Goal: Task Accomplishment & Management: Use online tool/utility

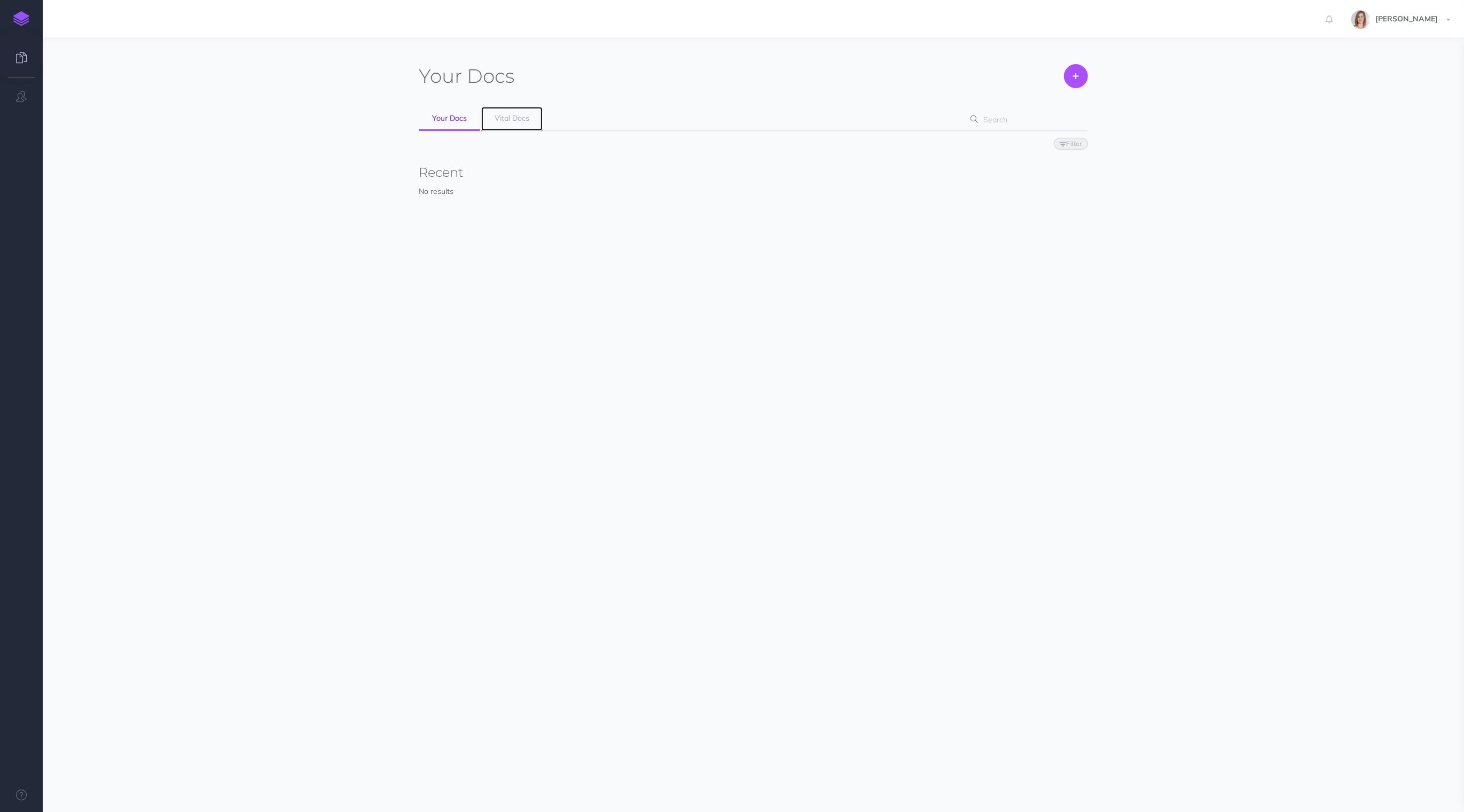
click at [504, 120] on span "Vital Docs" at bounding box center [511, 118] width 35 height 10
click at [818, 273] on link "Open" at bounding box center [820, 280] width 57 height 18
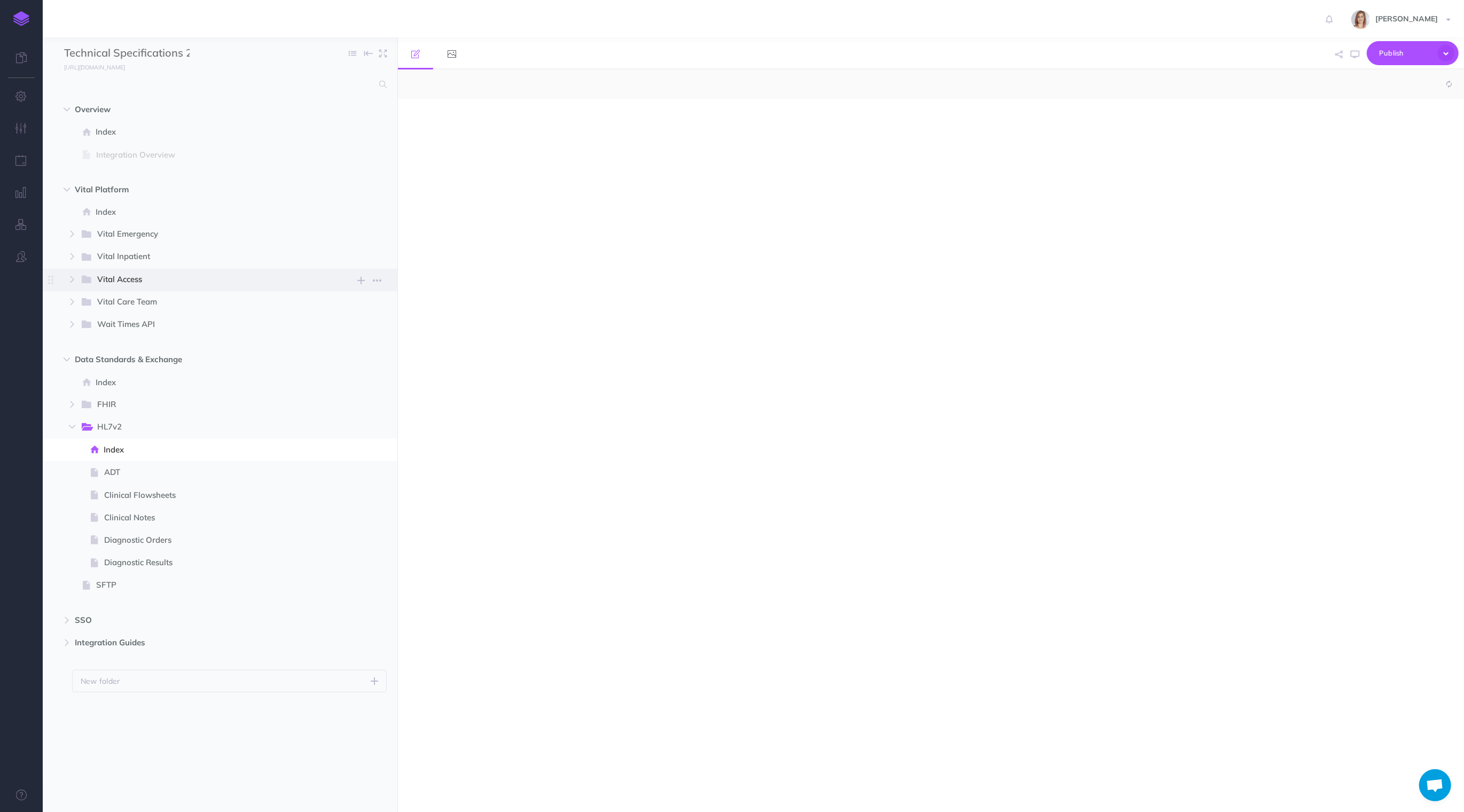
select select "null"
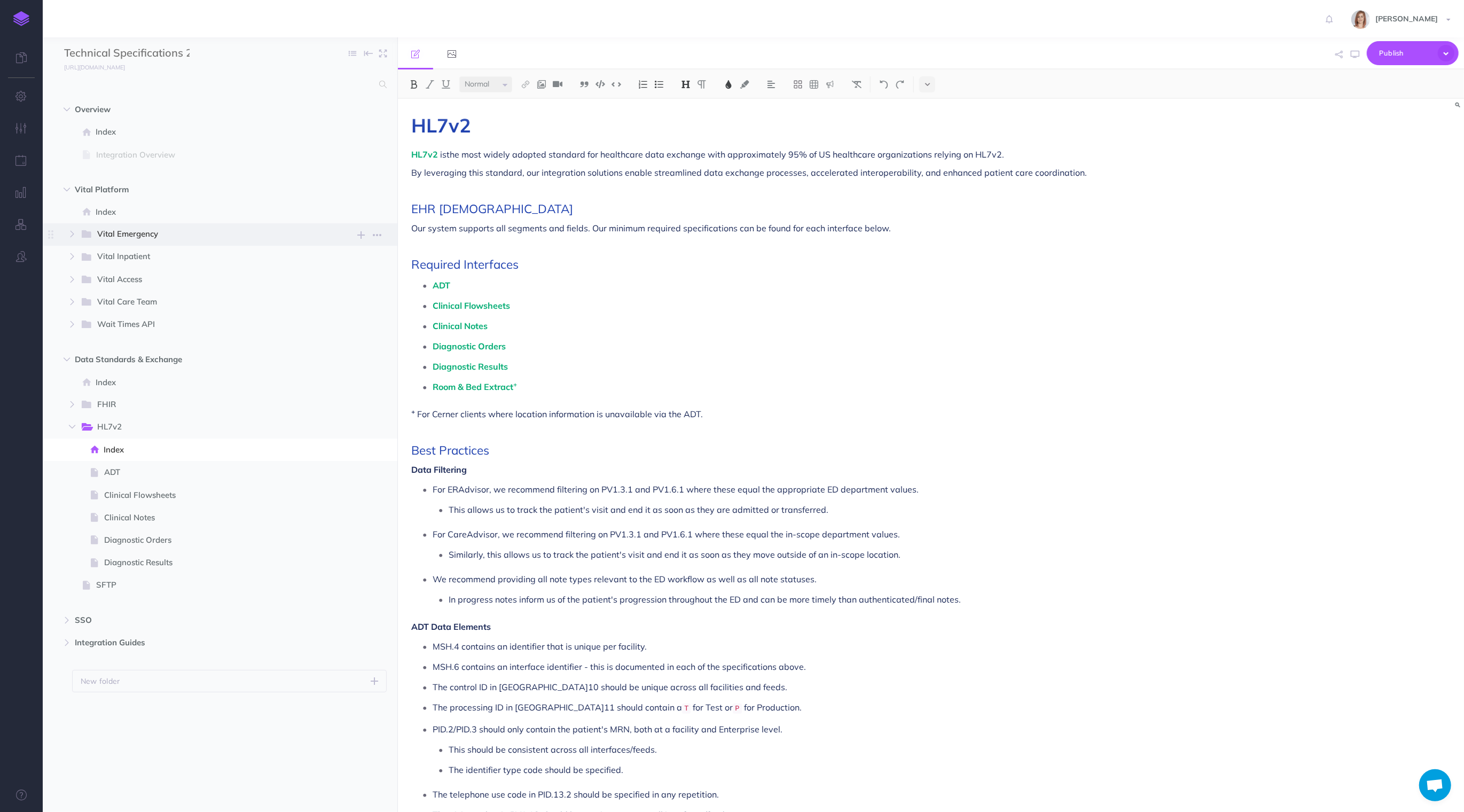
click at [130, 241] on span "Vital Emergency" at bounding box center [207, 234] width 220 height 14
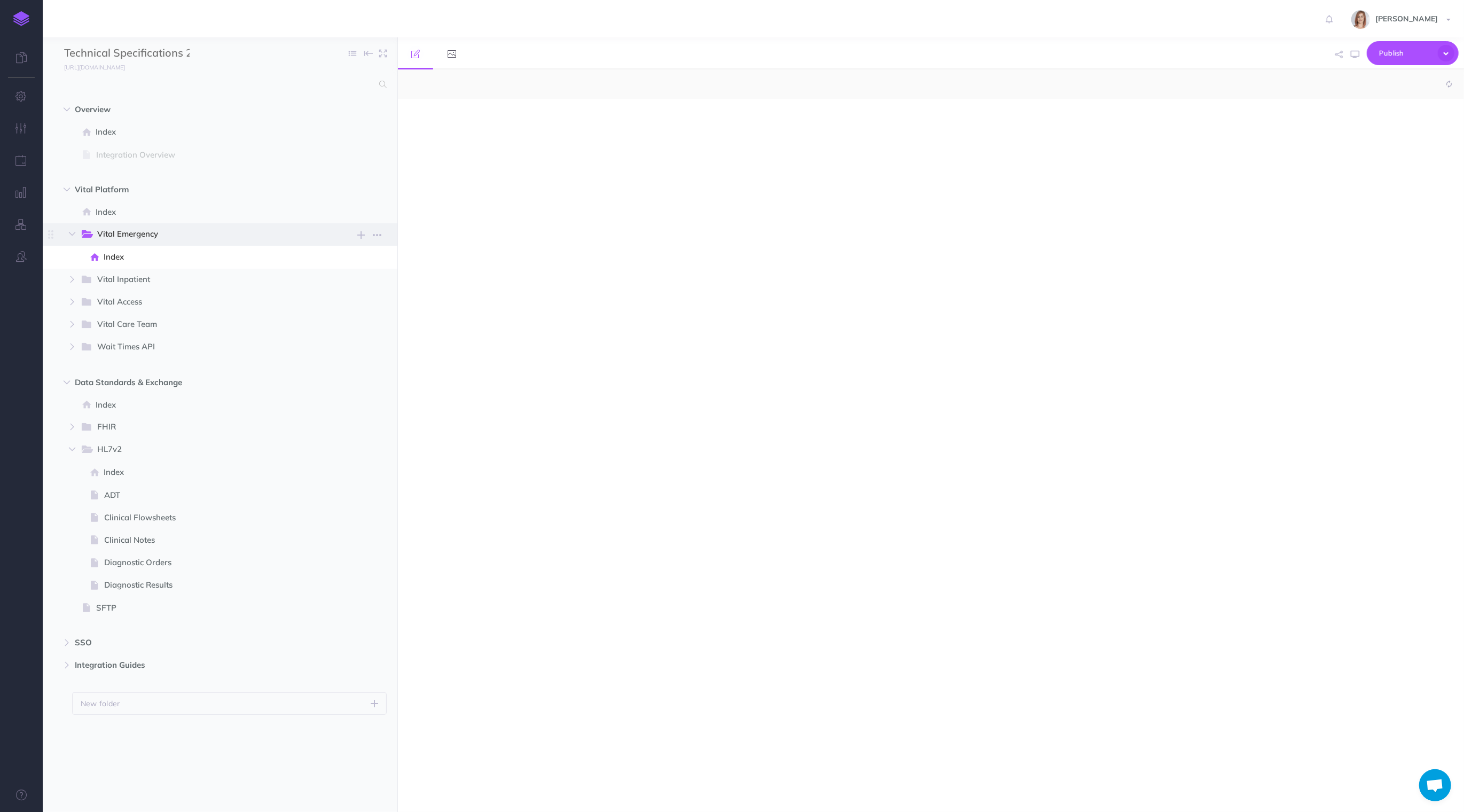
select select "null"
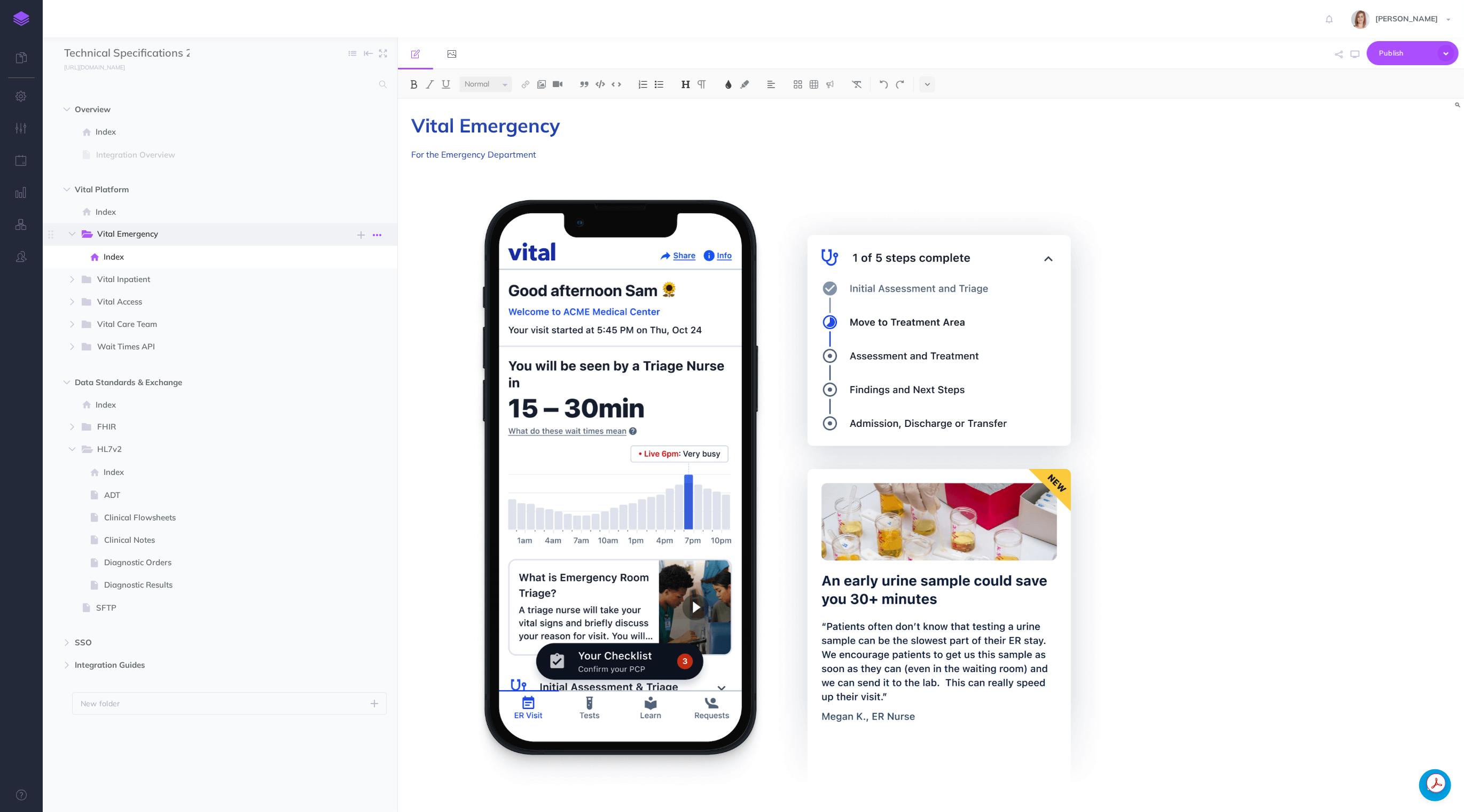
click at [381, 234] on icon "button" at bounding box center [377, 235] width 9 height 13
click at [364, 269] on link "Duplicate" at bounding box center [346, 271] width 80 height 18
click at [256, 280] on span "Vital Emergency (Duplicate)" at bounding box center [207, 280] width 220 height 14
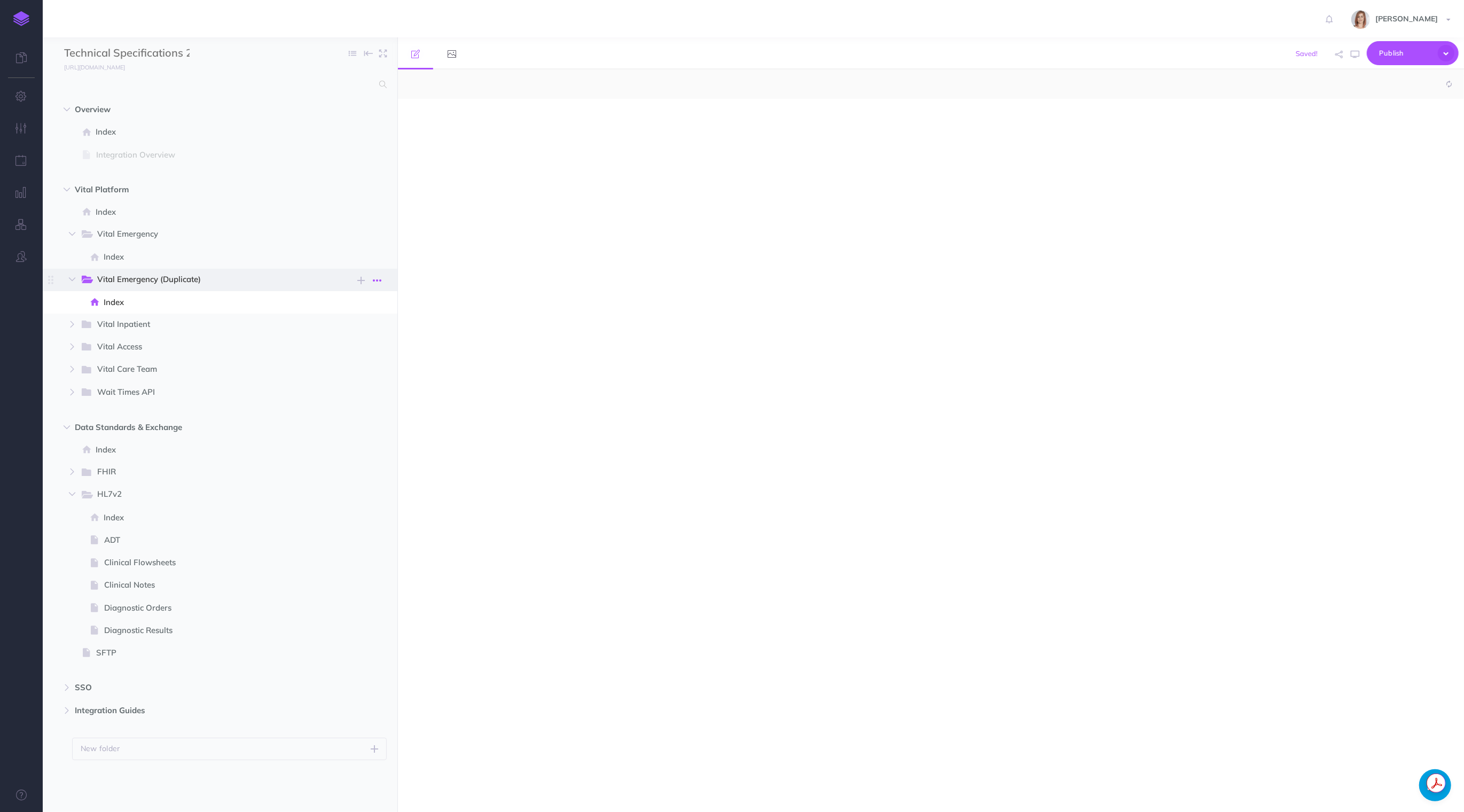
click at [377, 282] on icon "button" at bounding box center [377, 280] width 9 height 13
select select "null"
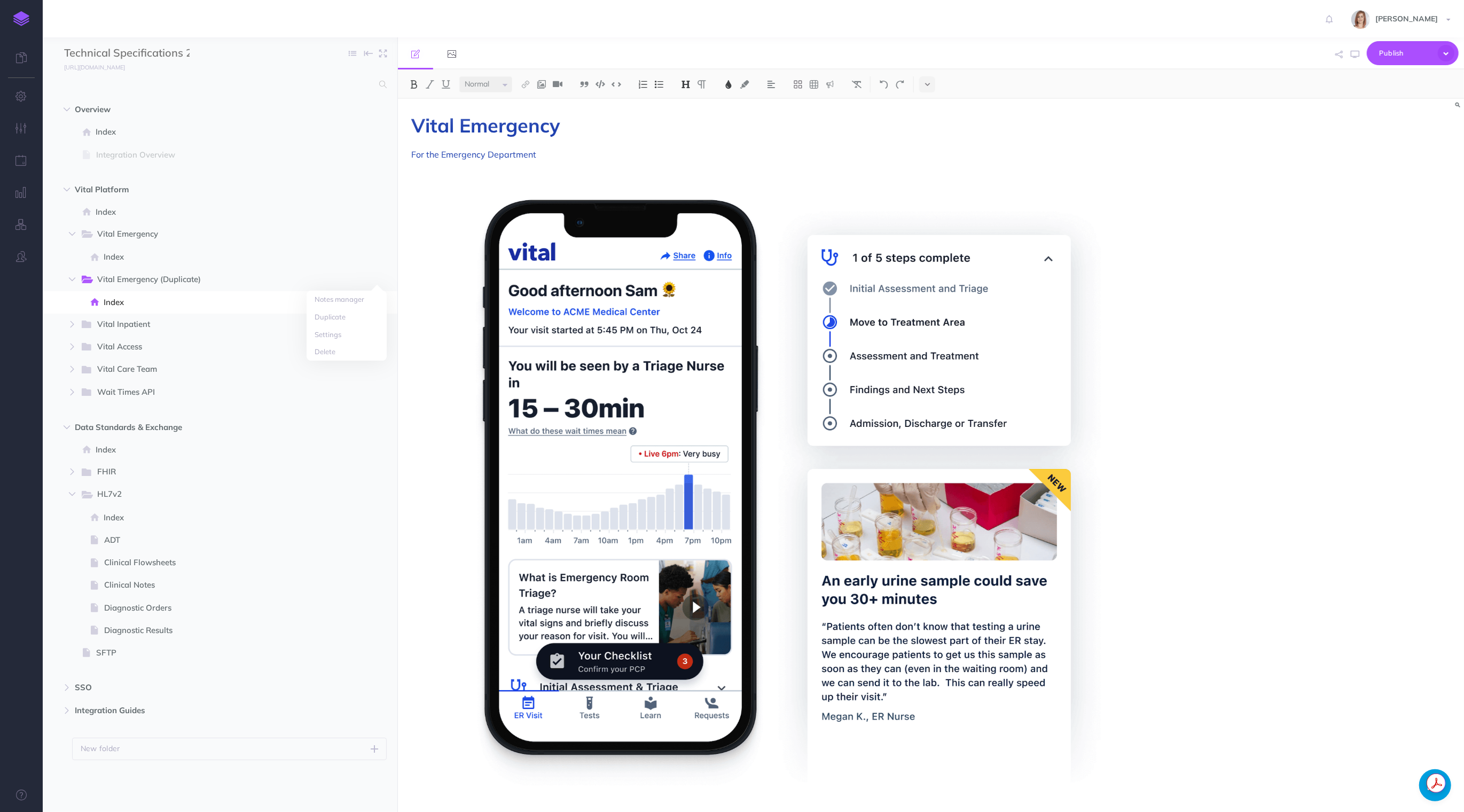
click at [513, 135] on span "Vital Emergency" at bounding box center [486, 125] width 149 height 24
click at [460, 124] on span "Vital Emergency" at bounding box center [486, 125] width 149 height 24
click at [215, 282] on span "Vital Emergency (Duplicate)" at bounding box center [207, 280] width 220 height 14
click at [381, 280] on button "button" at bounding box center [377, 280] width 19 height 14
click at [351, 328] on link "Settings" at bounding box center [346, 334] width 80 height 18
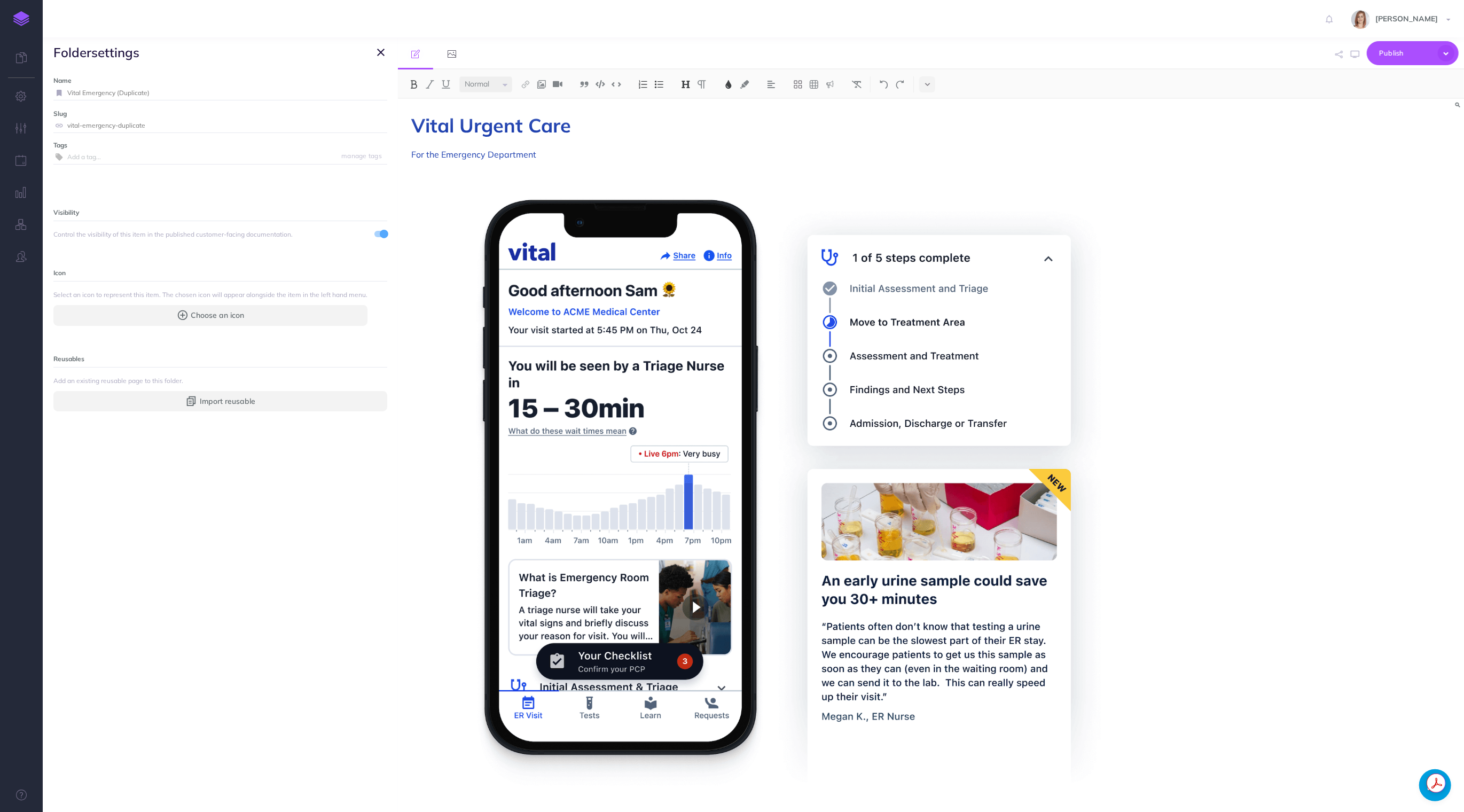
click at [181, 89] on input "Vital Emergency (Duplicate)" at bounding box center [227, 93] width 320 height 14
drag, startPoint x: 80, startPoint y: 89, endPoint x: 239, endPoint y: 88, distance: 159.0
click at [239, 88] on input "Vital Emergency (Duplicate)" at bounding box center [227, 93] width 320 height 14
type input "Vital Urgent Care"
click at [377, 90] on small "Save" at bounding box center [375, 93] width 14 height 8
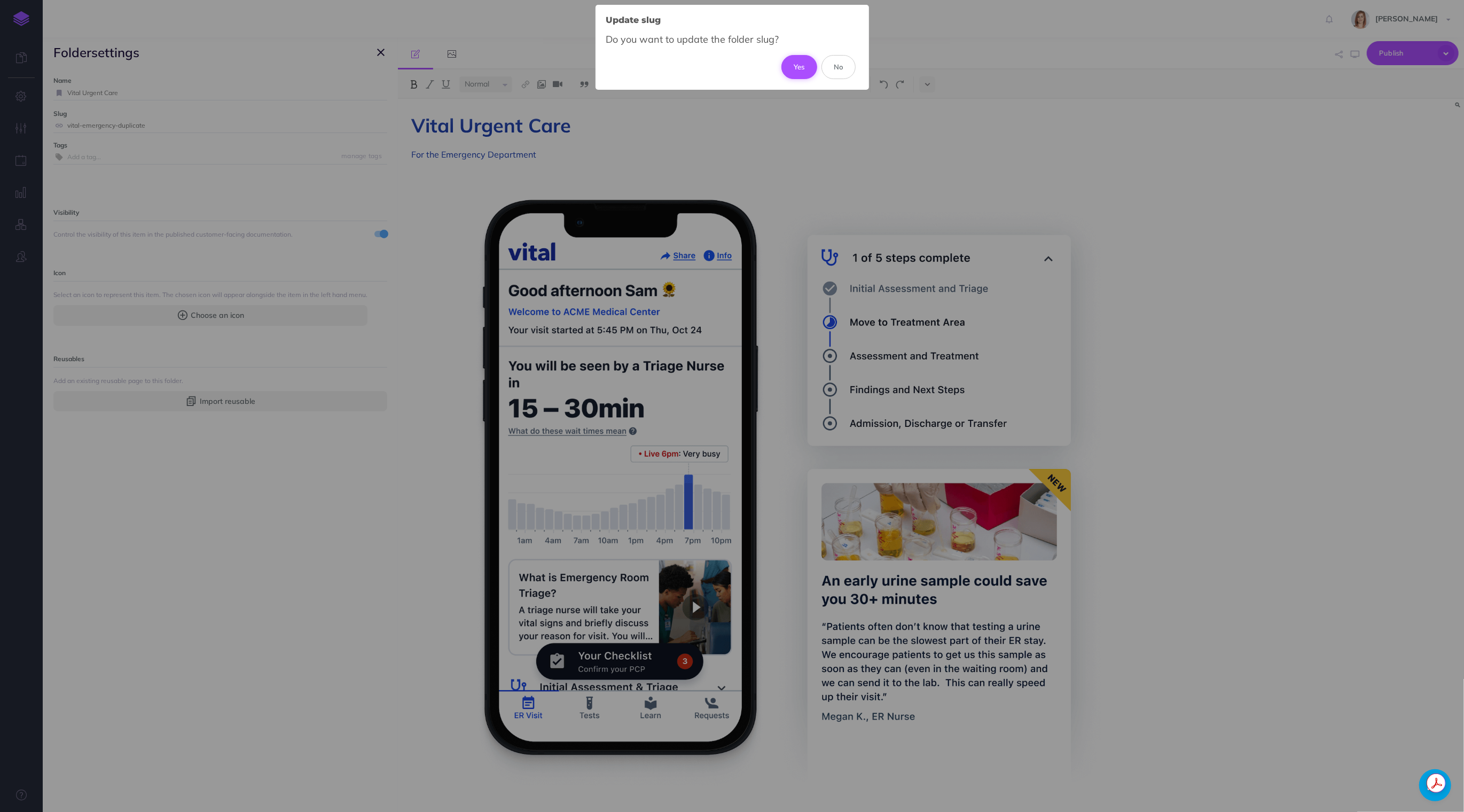
click at [801, 65] on button "Yes" at bounding box center [799, 66] width 36 height 23
type input "vital-urgent-care"
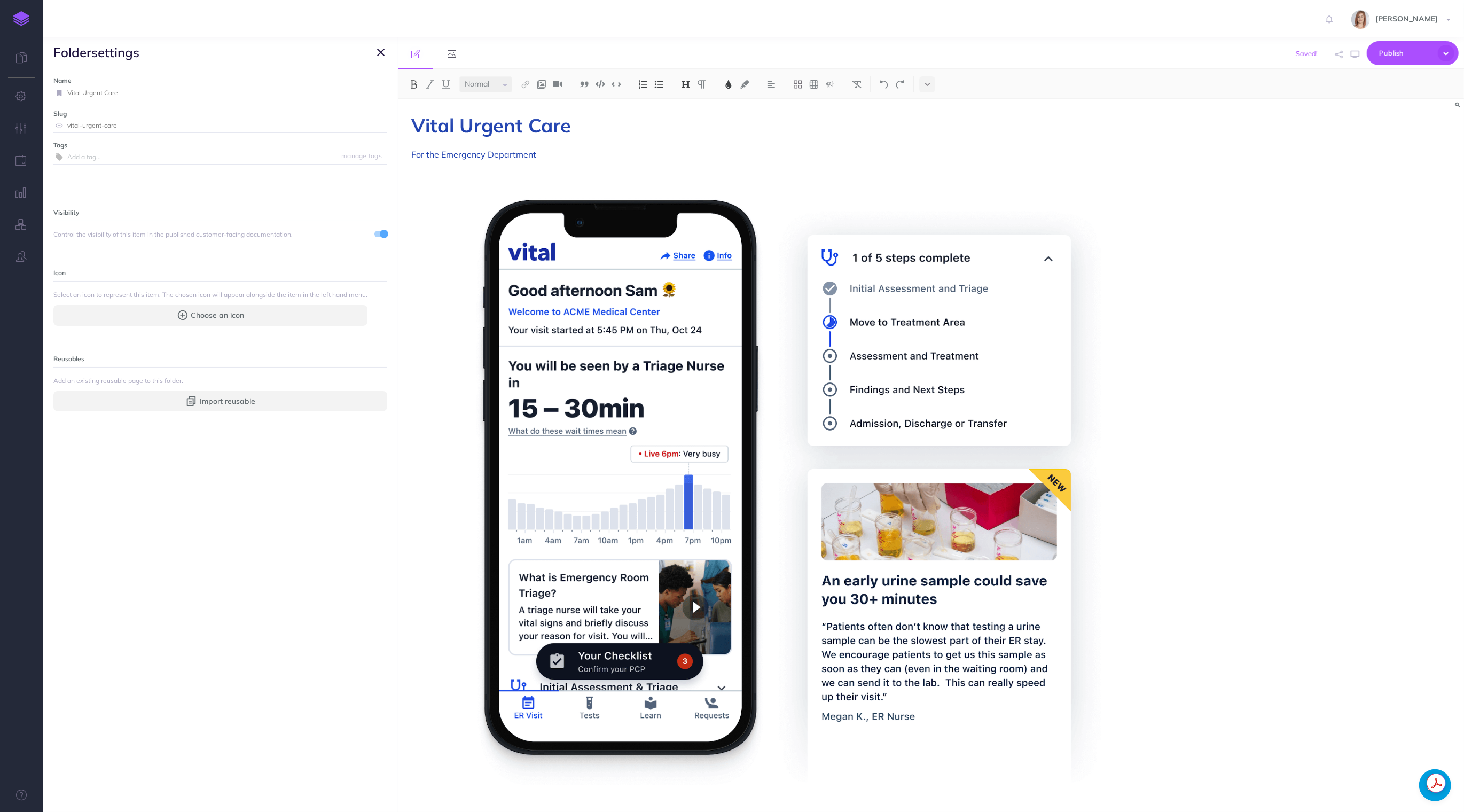
click at [376, 57] on button "button" at bounding box center [381, 52] width 13 height 13
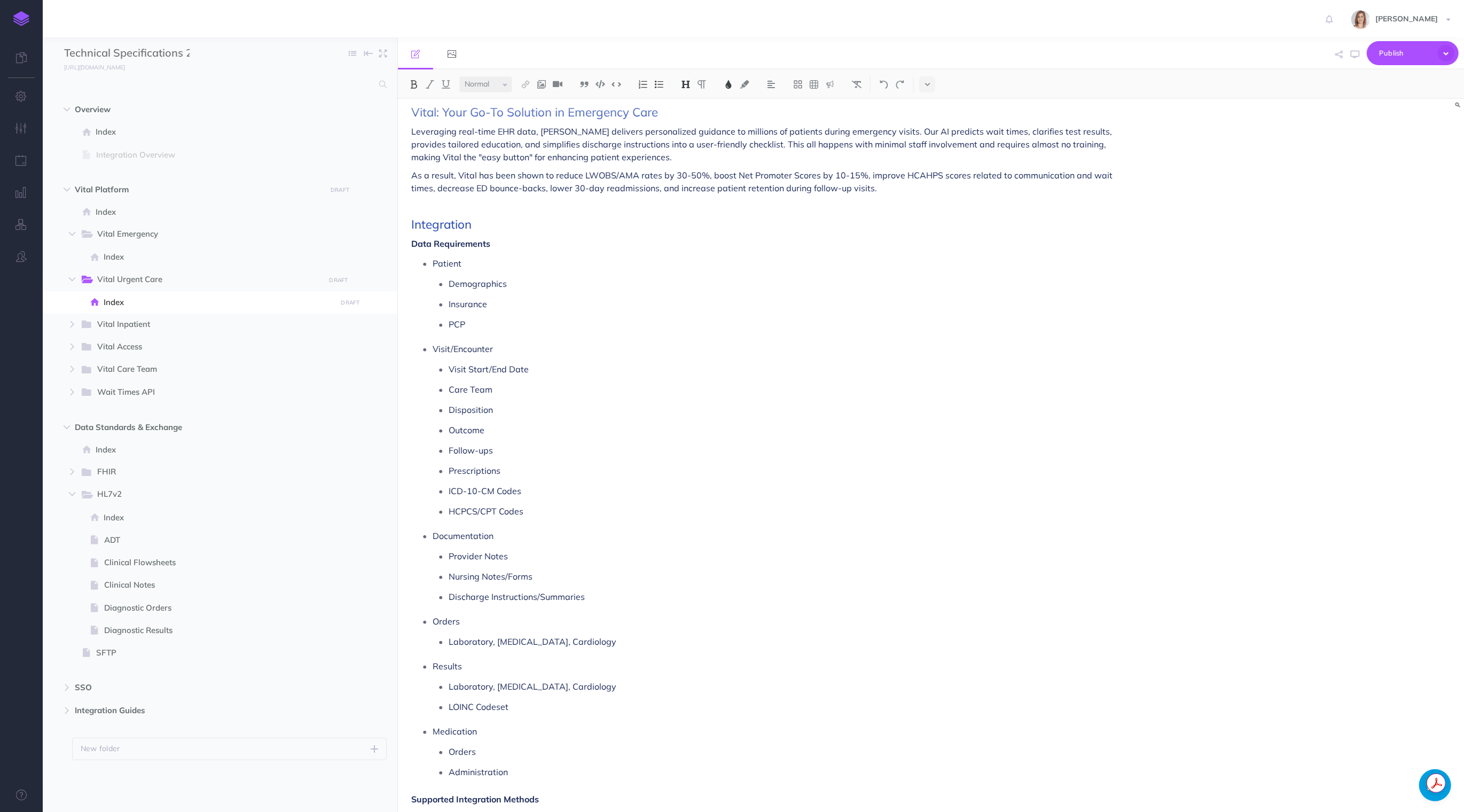
scroll to position [714, 0]
drag, startPoint x: 509, startPoint y: 411, endPoint x: 509, endPoint y: 399, distance: 12.0
click at [509, 399] on ul "Visit Start/End Date Care Team Disposition Outcome Follow-ups Prescriptions ICD…" at bounding box center [781, 444] width 698 height 158
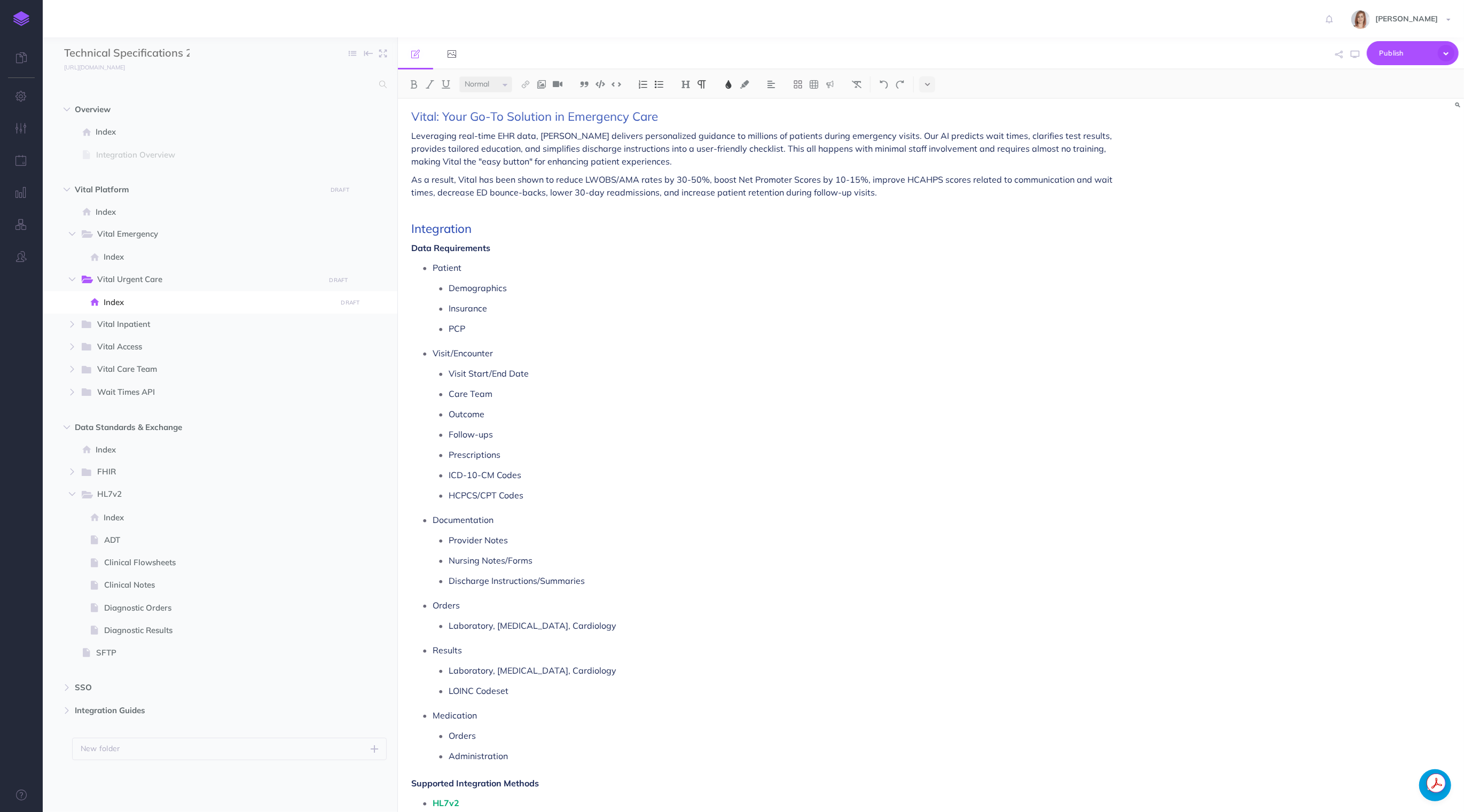
click at [632, 486] on ul "Visit Start/End Date Care Team Outcome Follow-ups Prescriptions ICD-10-CM Codes…" at bounding box center [781, 434] width 698 height 138
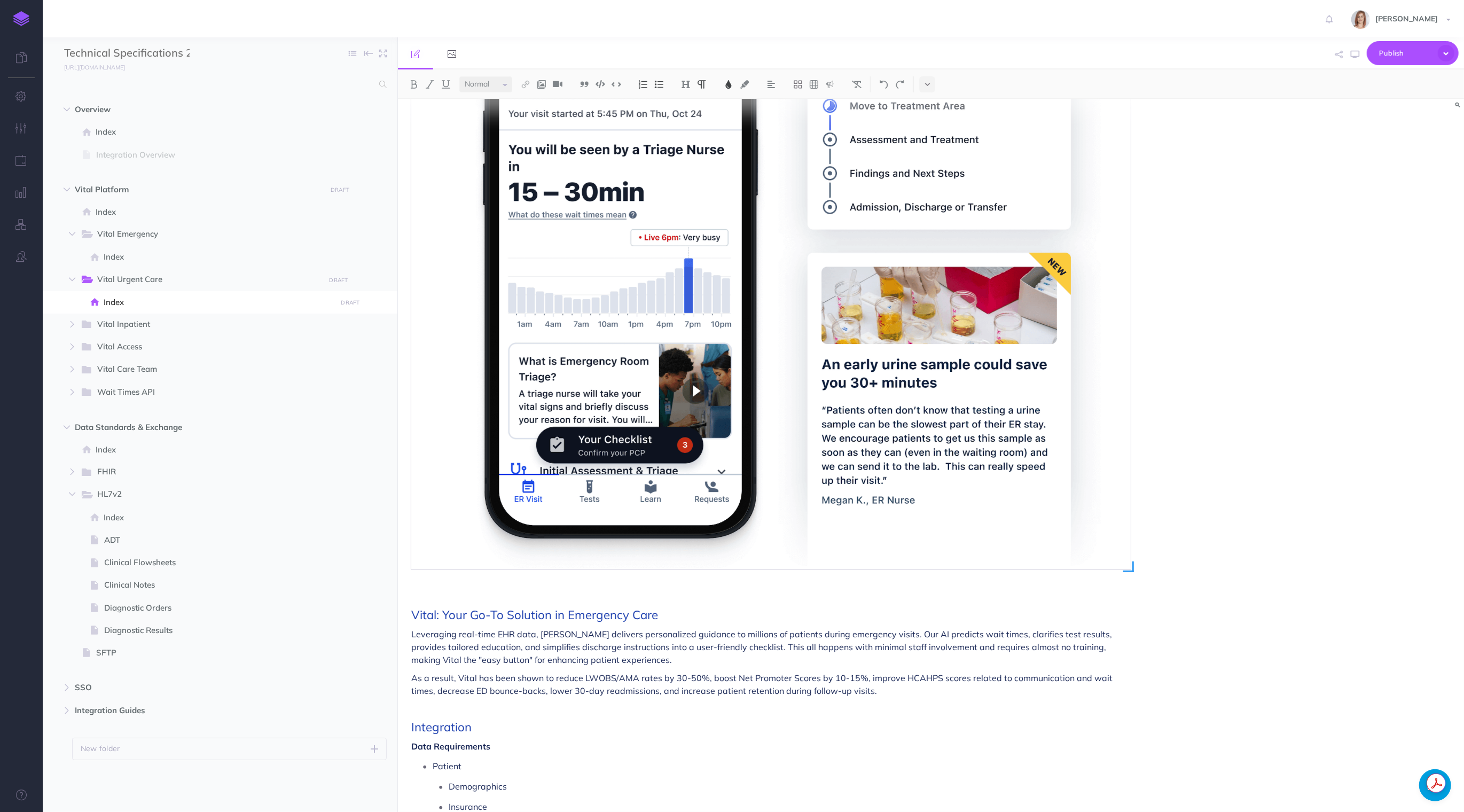
scroll to position [355, 0]
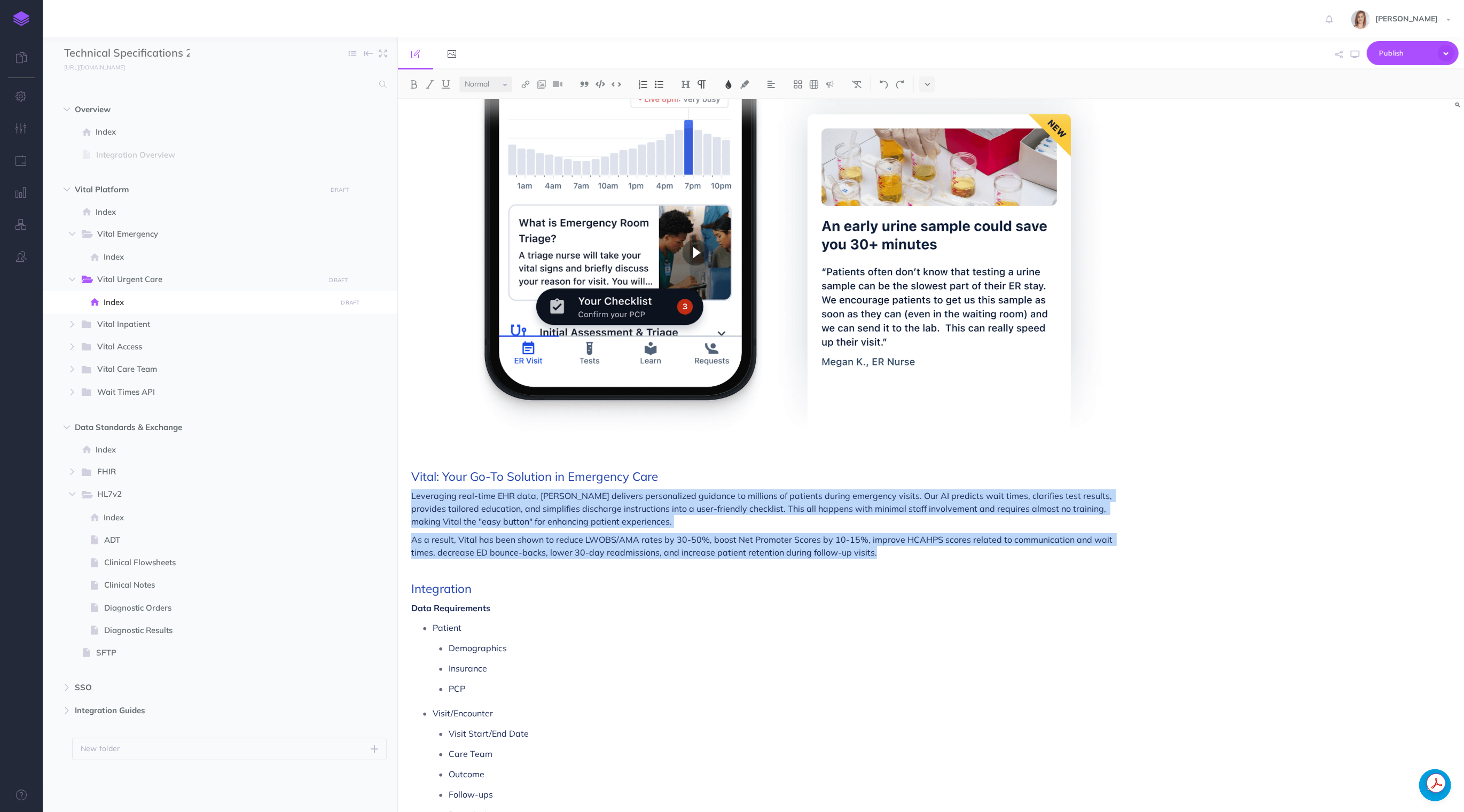
drag, startPoint x: 847, startPoint y: 550, endPoint x: 410, endPoint y: 488, distance: 441.4
click at [410, 488] on div "Vital Urgent Care For the Emergency Department Vital: Your Go-To Solution in Em…" at bounding box center [771, 491] width 746 height 1494
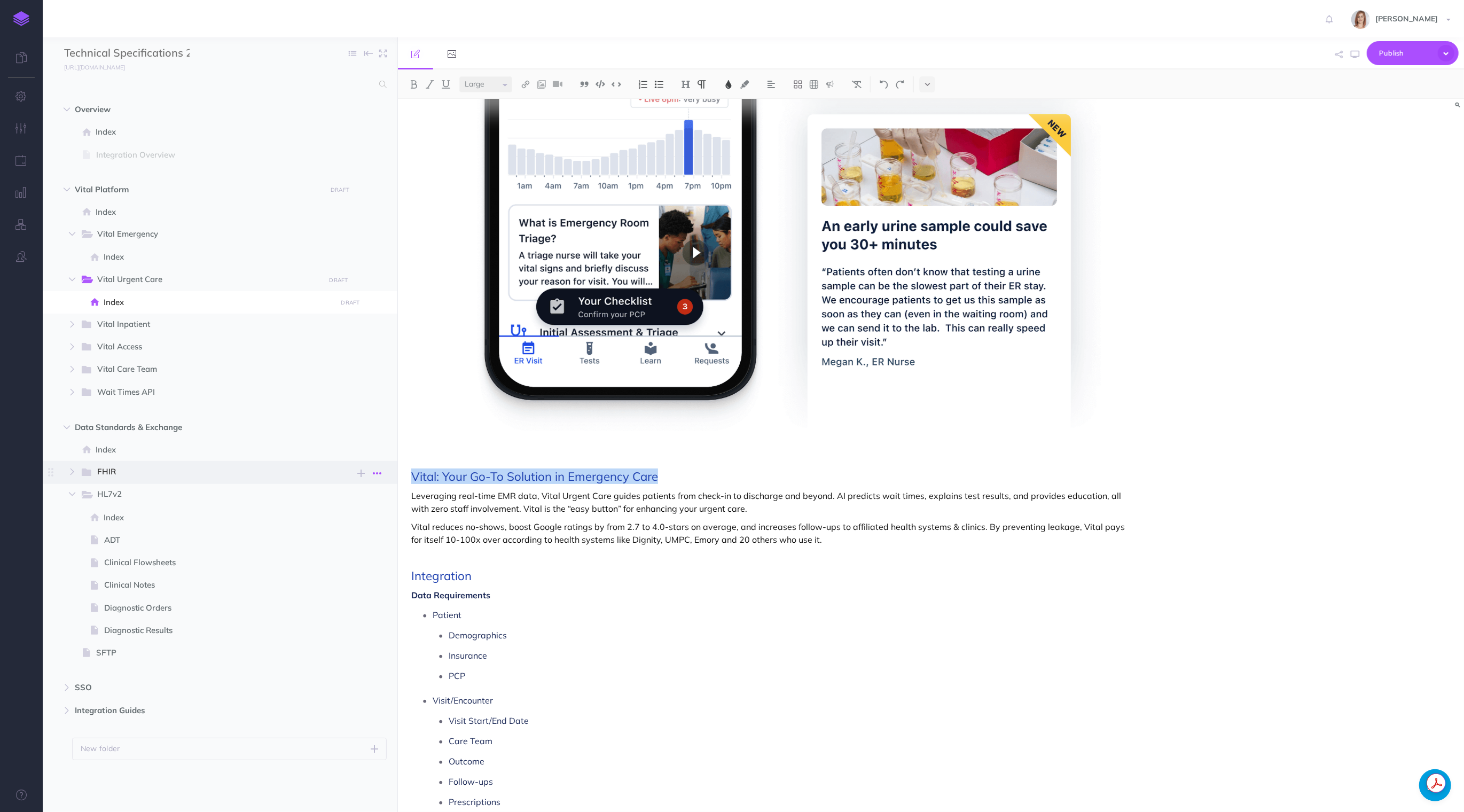
drag, startPoint x: 661, startPoint y: 474, endPoint x: 386, endPoint y: 474, distance: 275.0
click at [386, 474] on div "Technical Specifications 2.0 Collapse all Expand all Expand to root folders htt…" at bounding box center [753, 424] width 1421 height 774
click at [466, 467] on div "Vital Urgent Care For the Emergency Department Vital: Your Go-To Solution in Em…" at bounding box center [771, 485] width 746 height 1481
click at [436, 476] on span "Vital: Your Go-To Solution in Emergency Care" at bounding box center [535, 476] width 247 height 15
click at [439, 473] on span "VitalBuilt for revenue and reputation" at bounding box center [511, 476] width 199 height 15
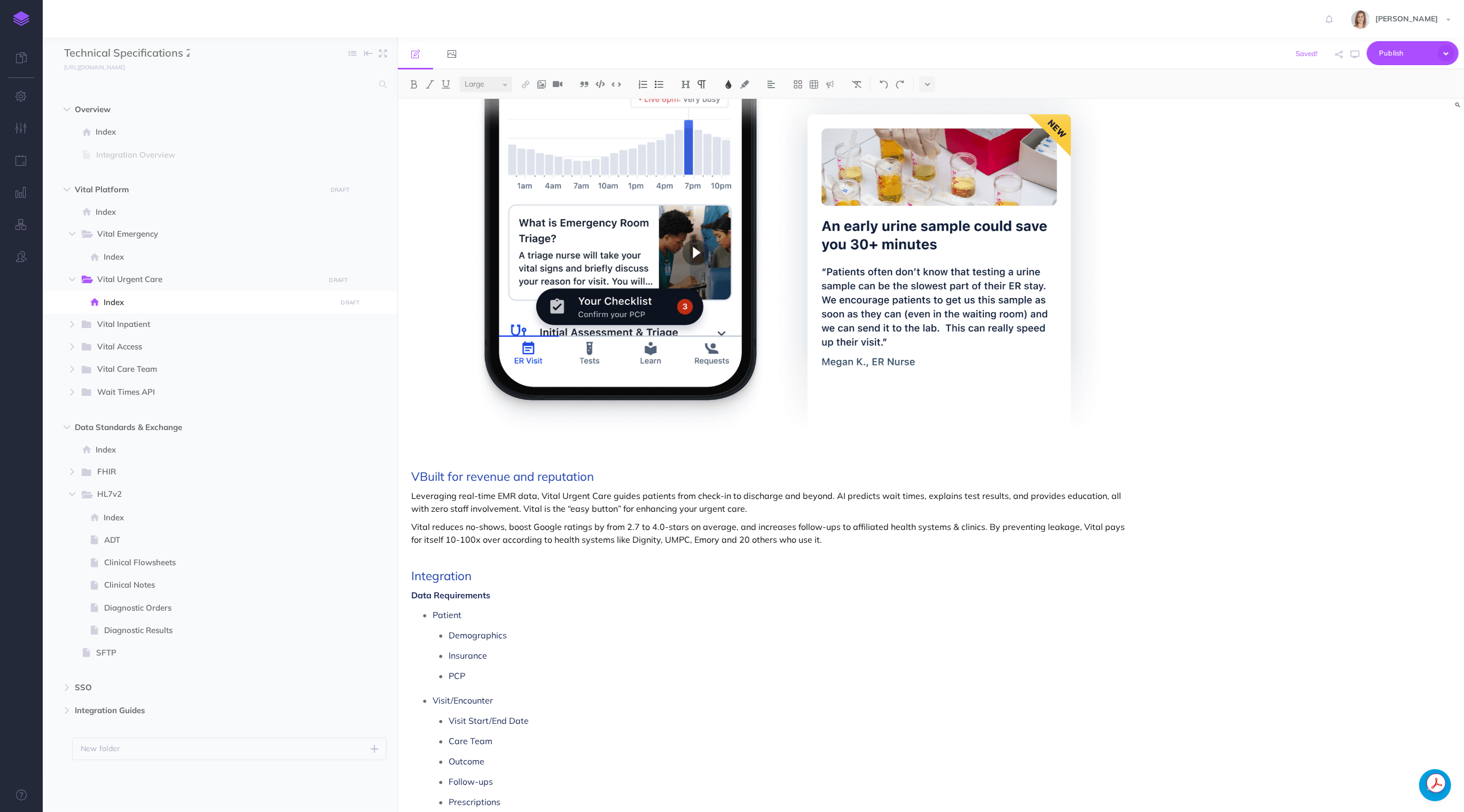
select select "small"
click at [151, 331] on span "Vital Inpatient" at bounding box center [207, 324] width 220 height 14
click at [145, 349] on span "Index" at bounding box center [218, 347] width 230 height 13
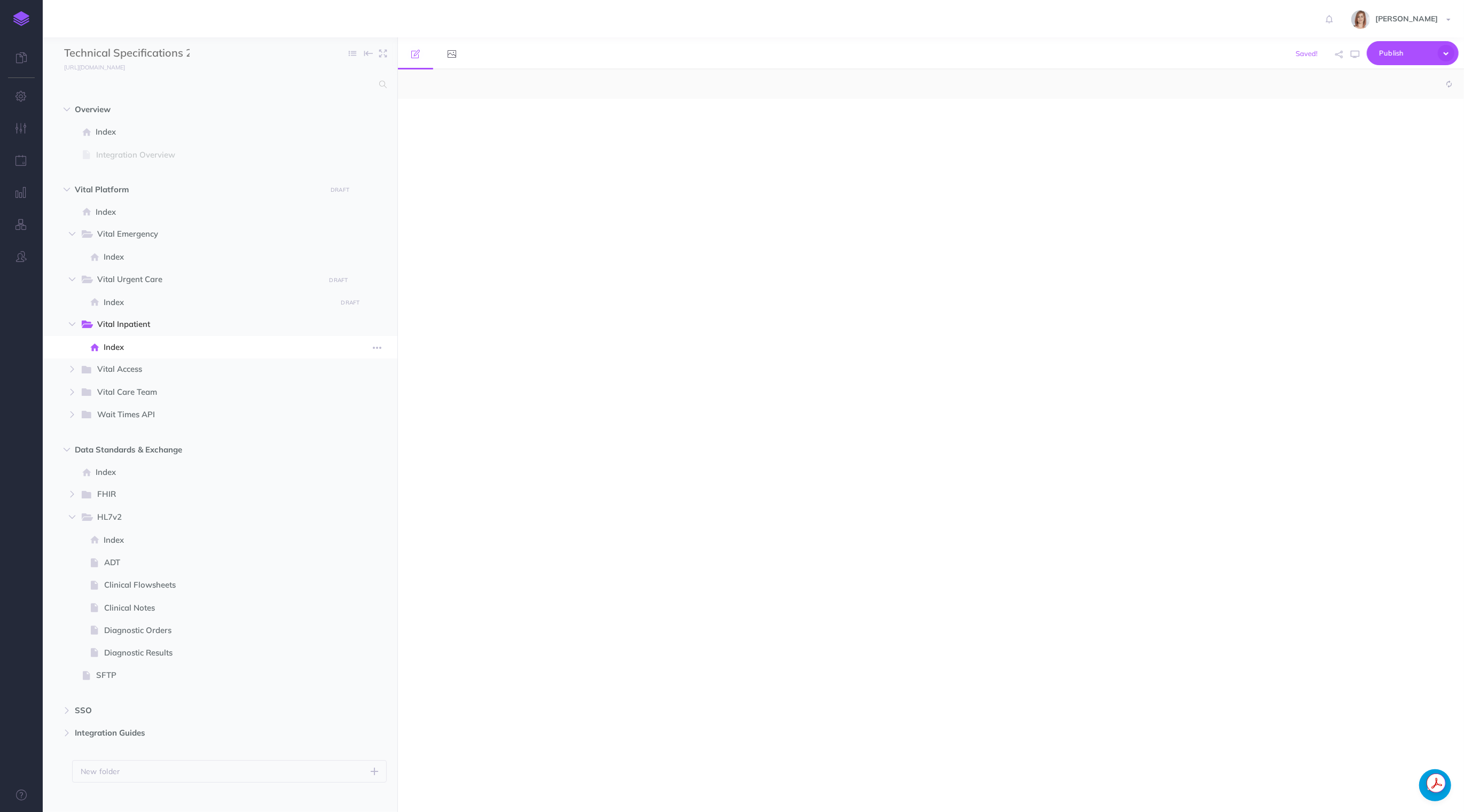
select select "null"
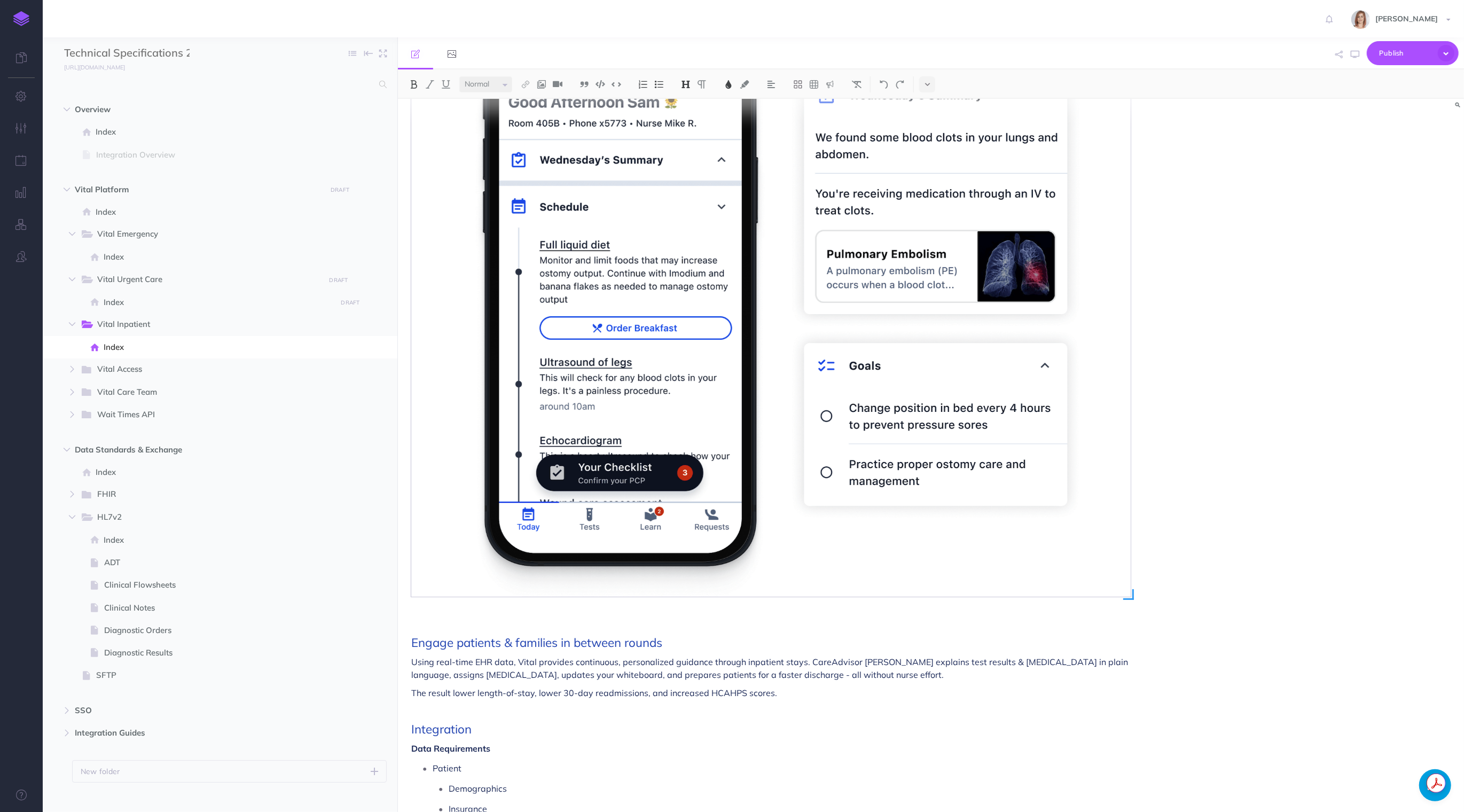
scroll to position [156, 0]
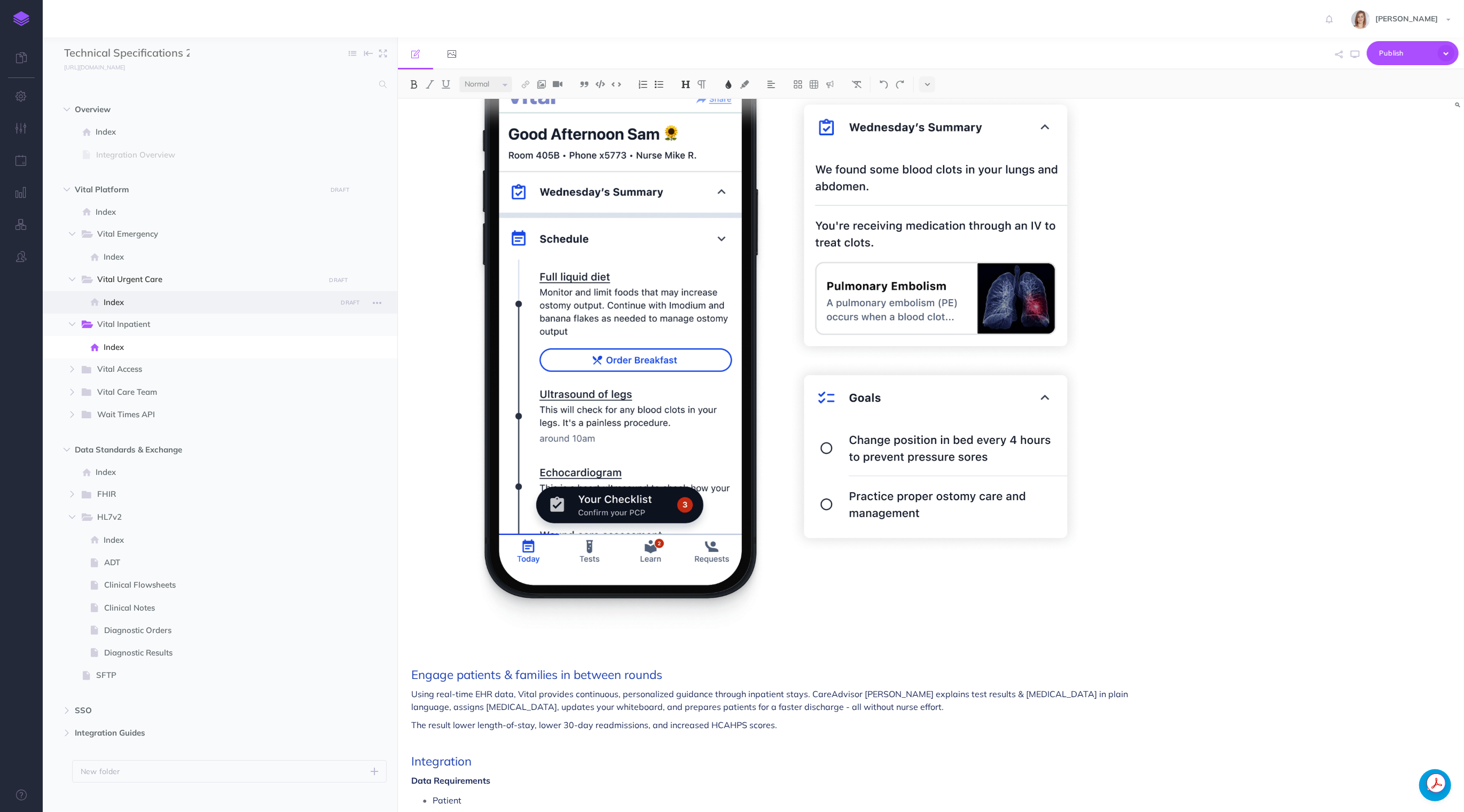
click at [161, 307] on span "Index" at bounding box center [218, 302] width 230 height 13
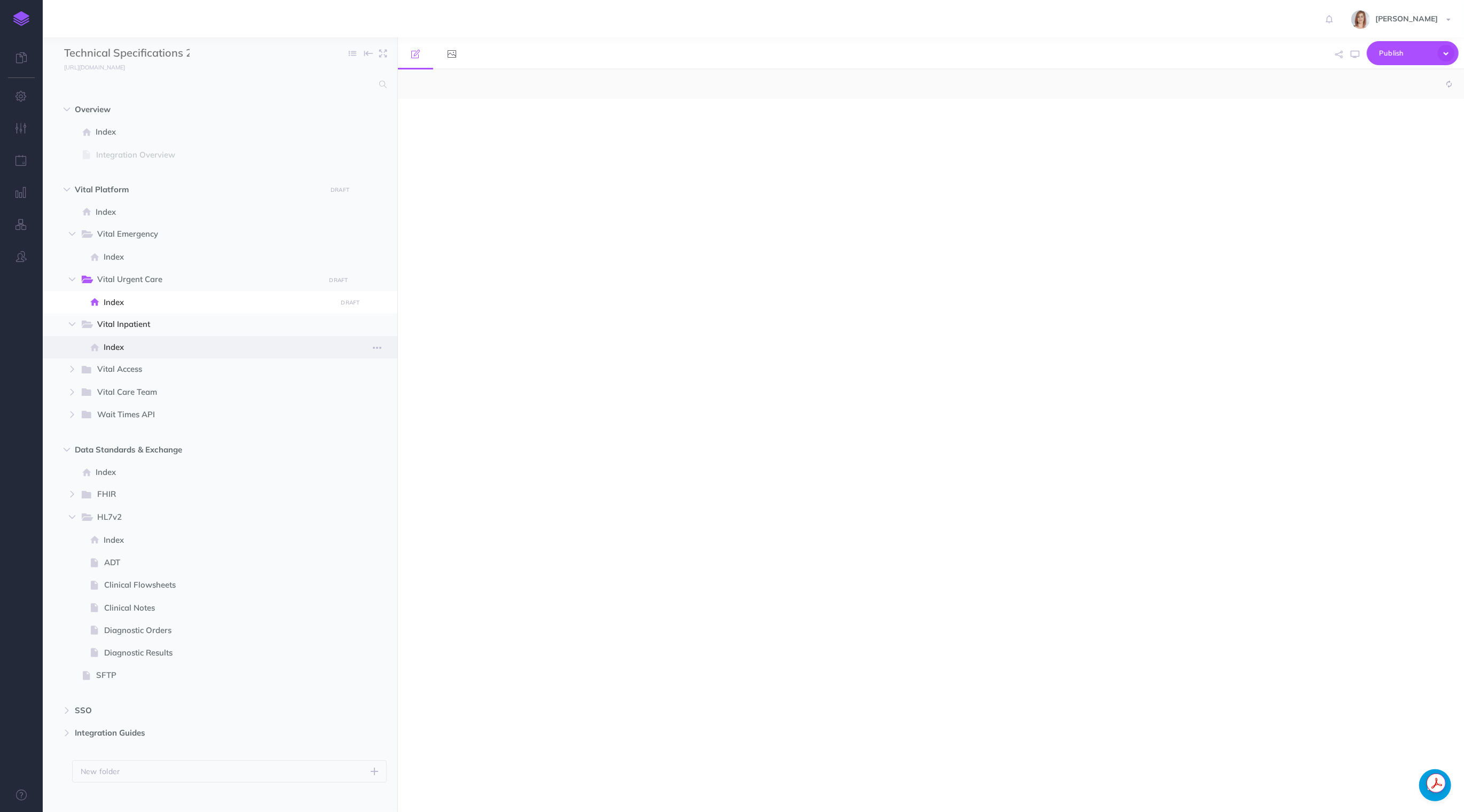
select select "null"
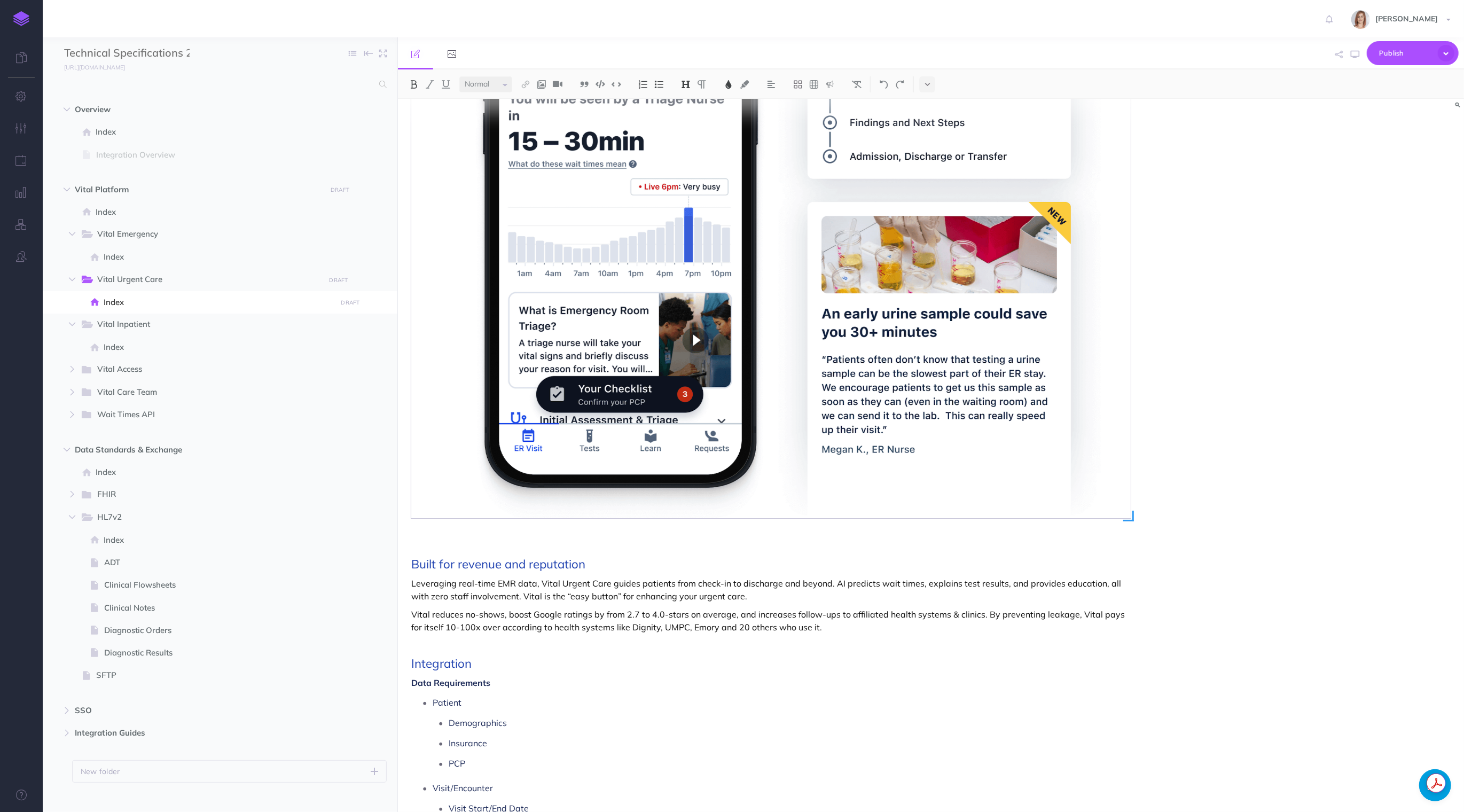
scroll to position [283, 0]
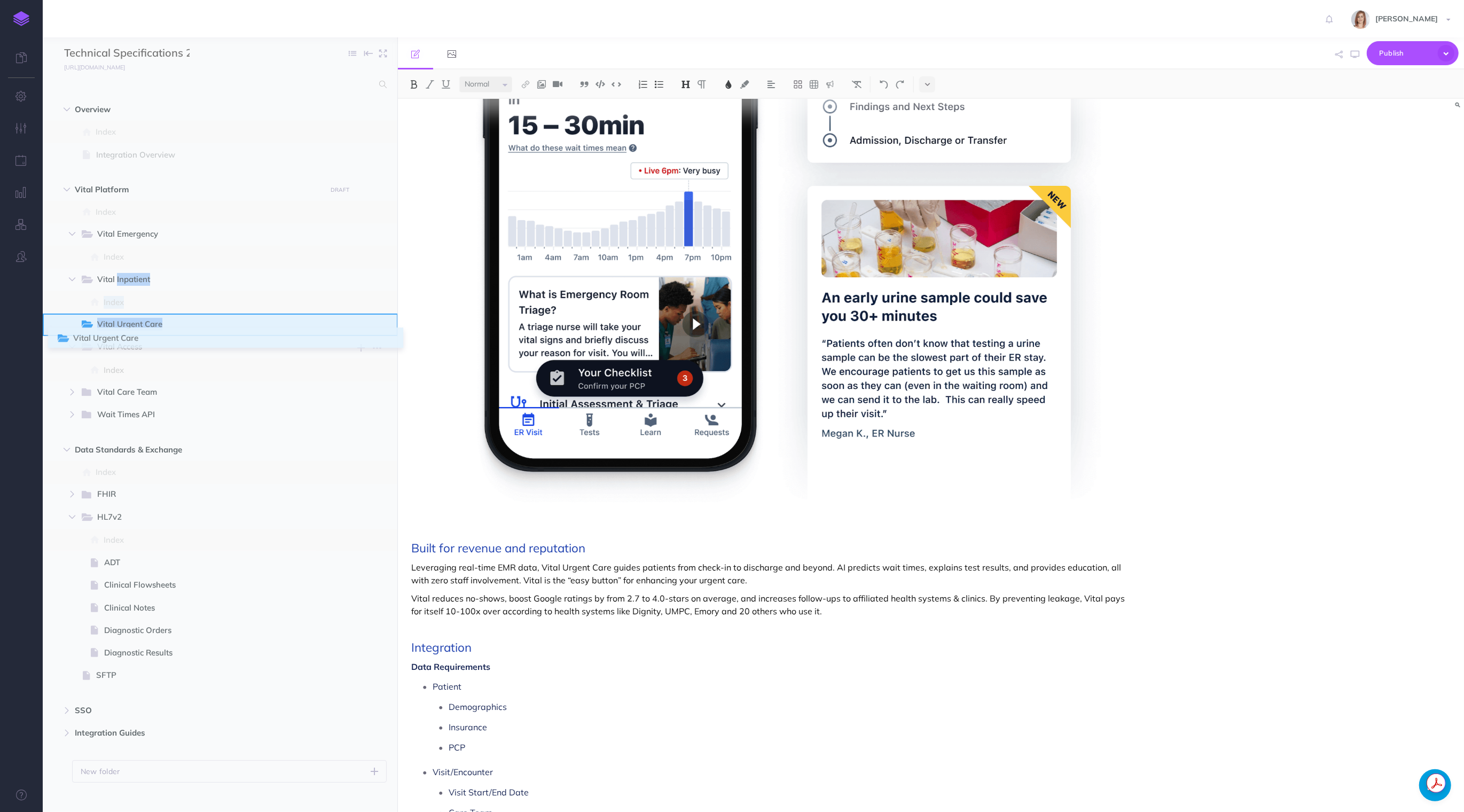
drag, startPoint x: 45, startPoint y: 278, endPoint x: 59, endPoint y: 336, distance: 59.7
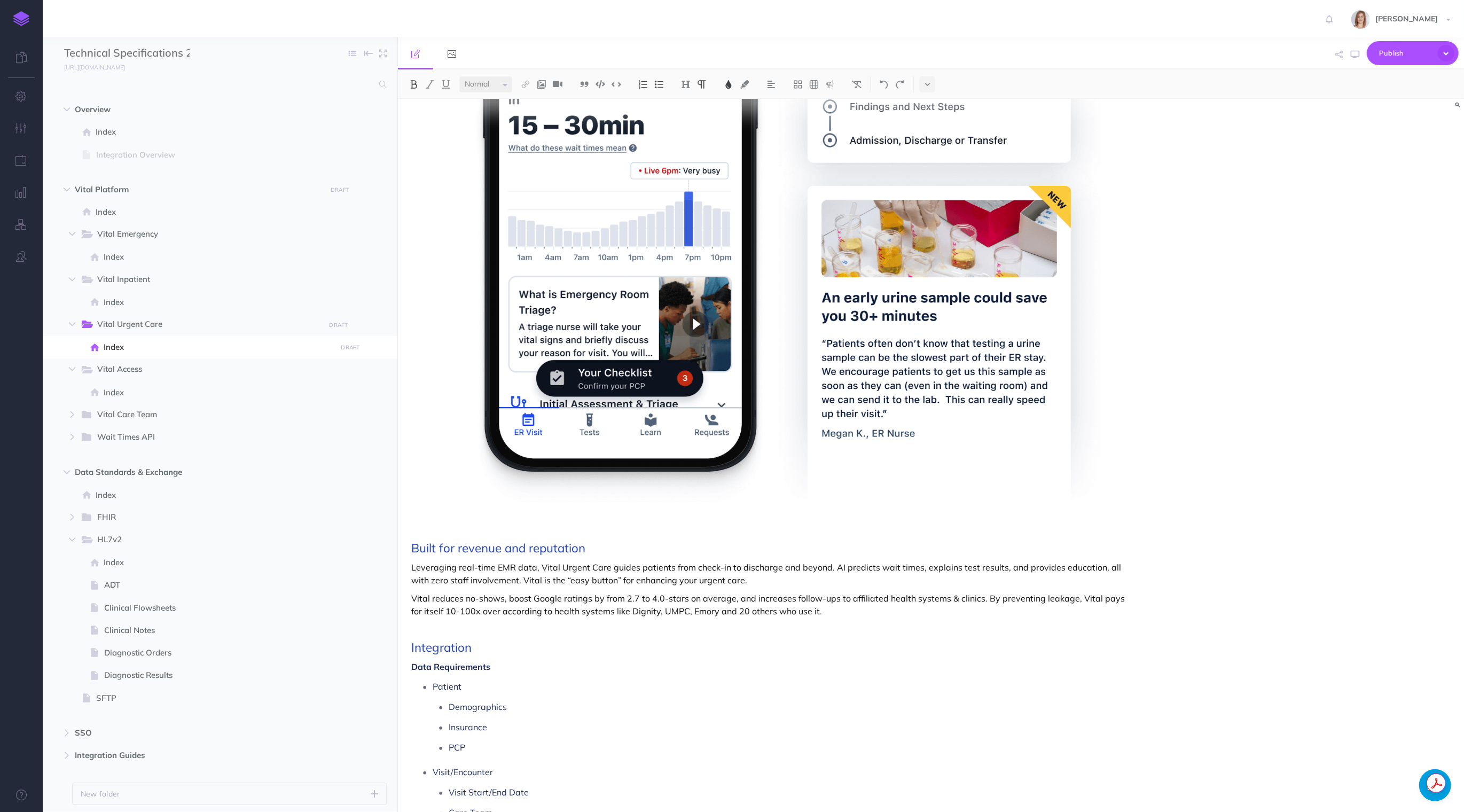
click at [800, 656] on div "Vital Urgent Care For the Emergency Department Built for revenue and reputation…" at bounding box center [771, 556] width 746 height 1481
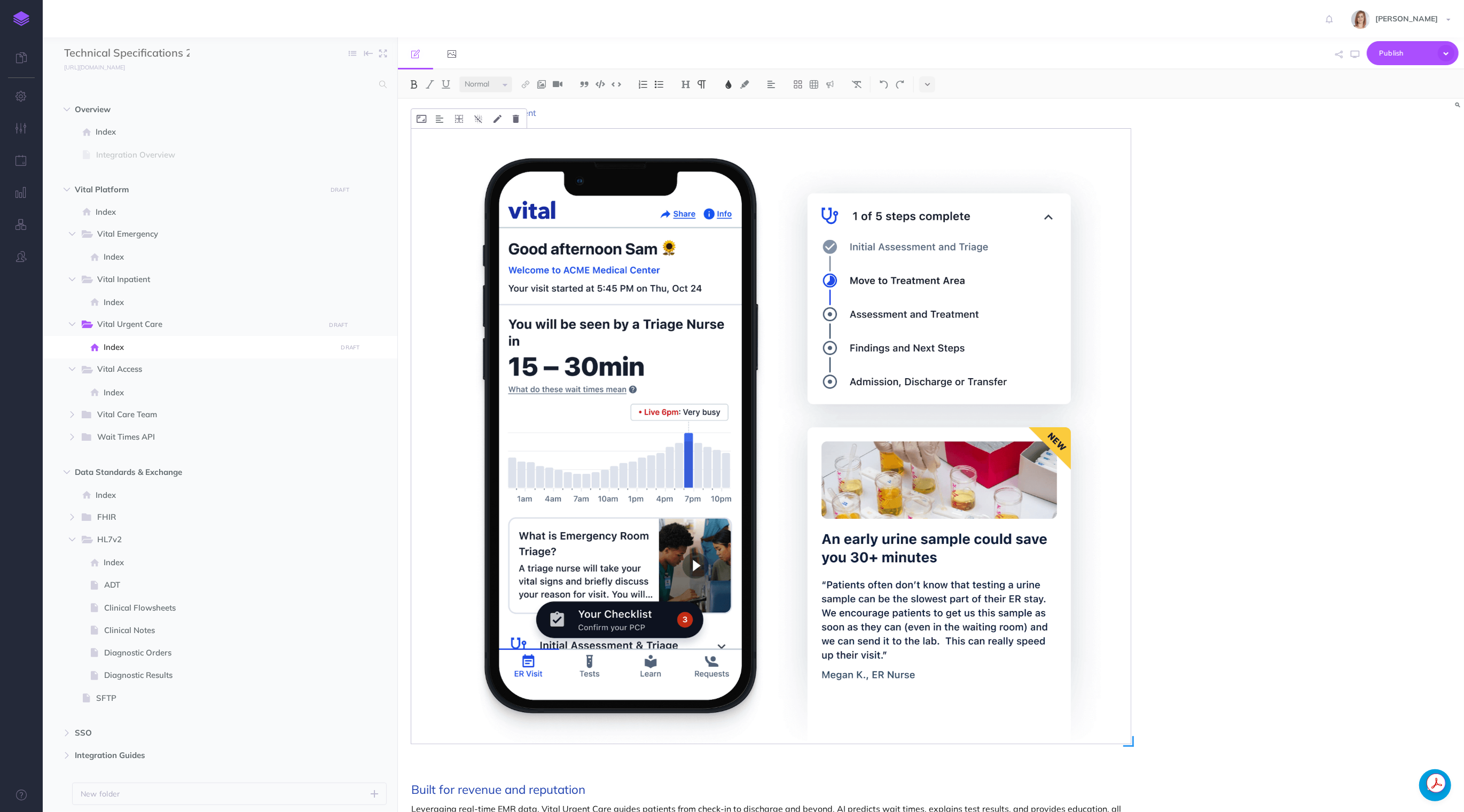
scroll to position [52, 0]
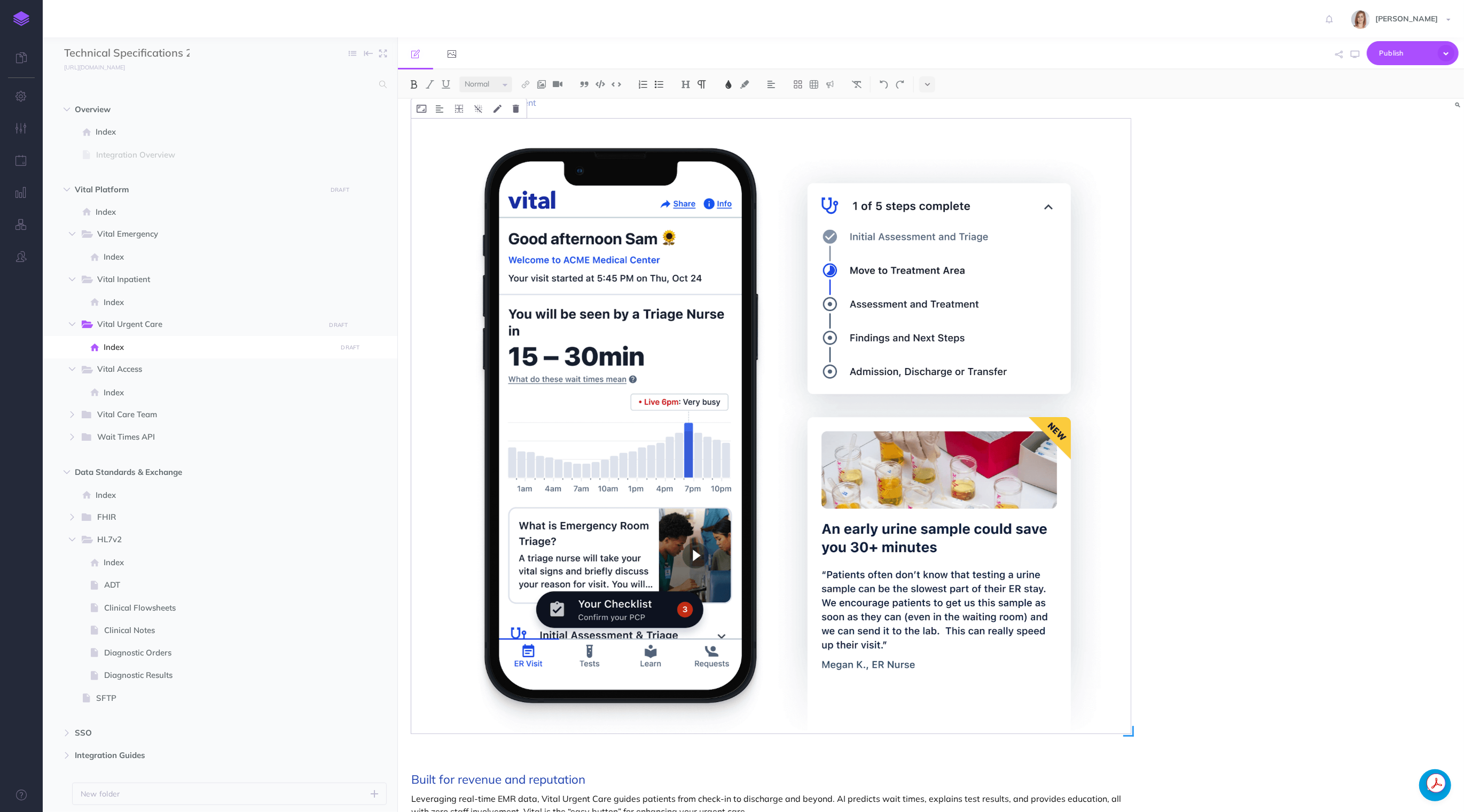
click at [783, 361] on img at bounding box center [771, 426] width 719 height 615
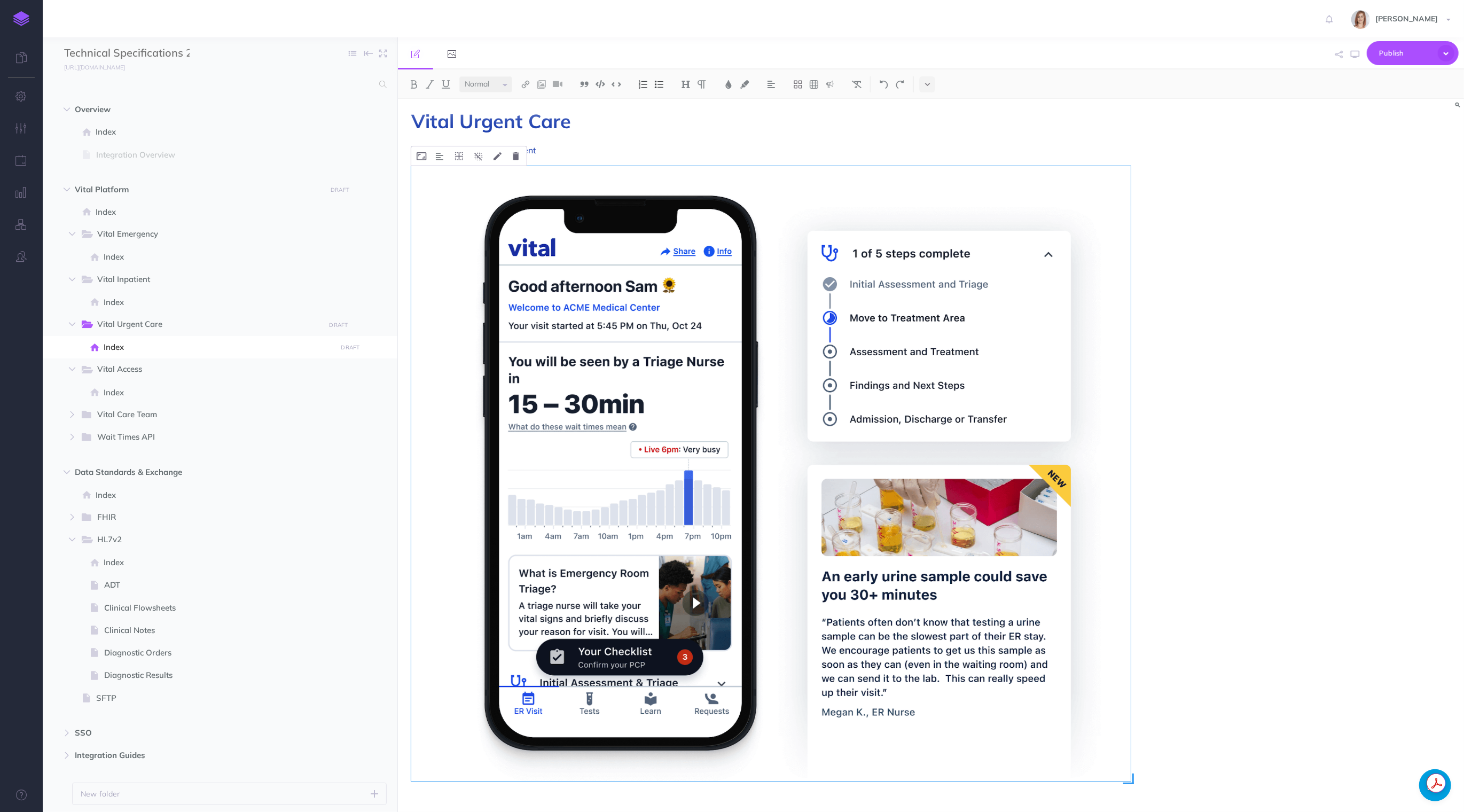
scroll to position [0, 0]
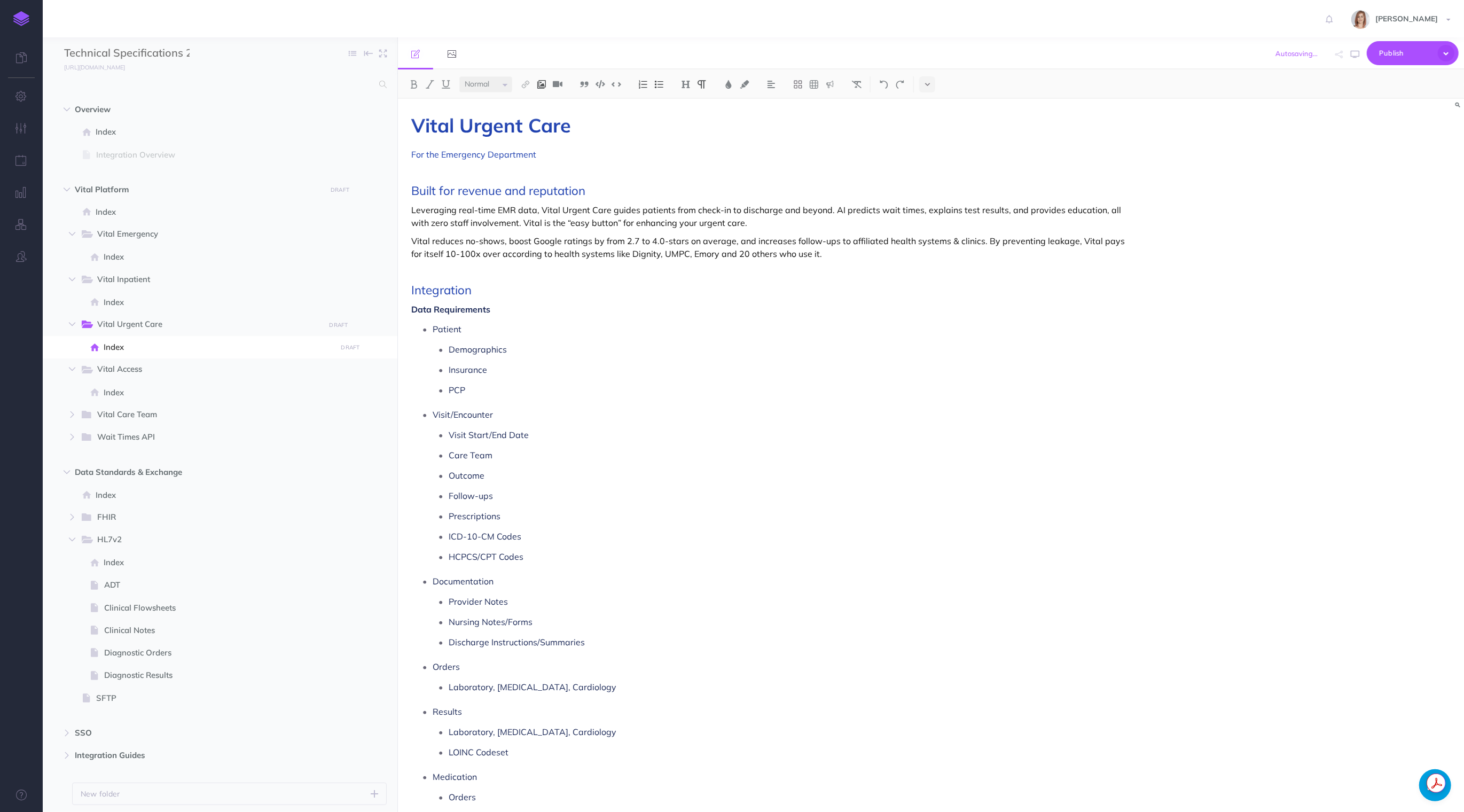
click at [544, 84] on img at bounding box center [542, 84] width 10 height 9
click at [543, 119] on icon at bounding box center [542, 119] width 10 height 7
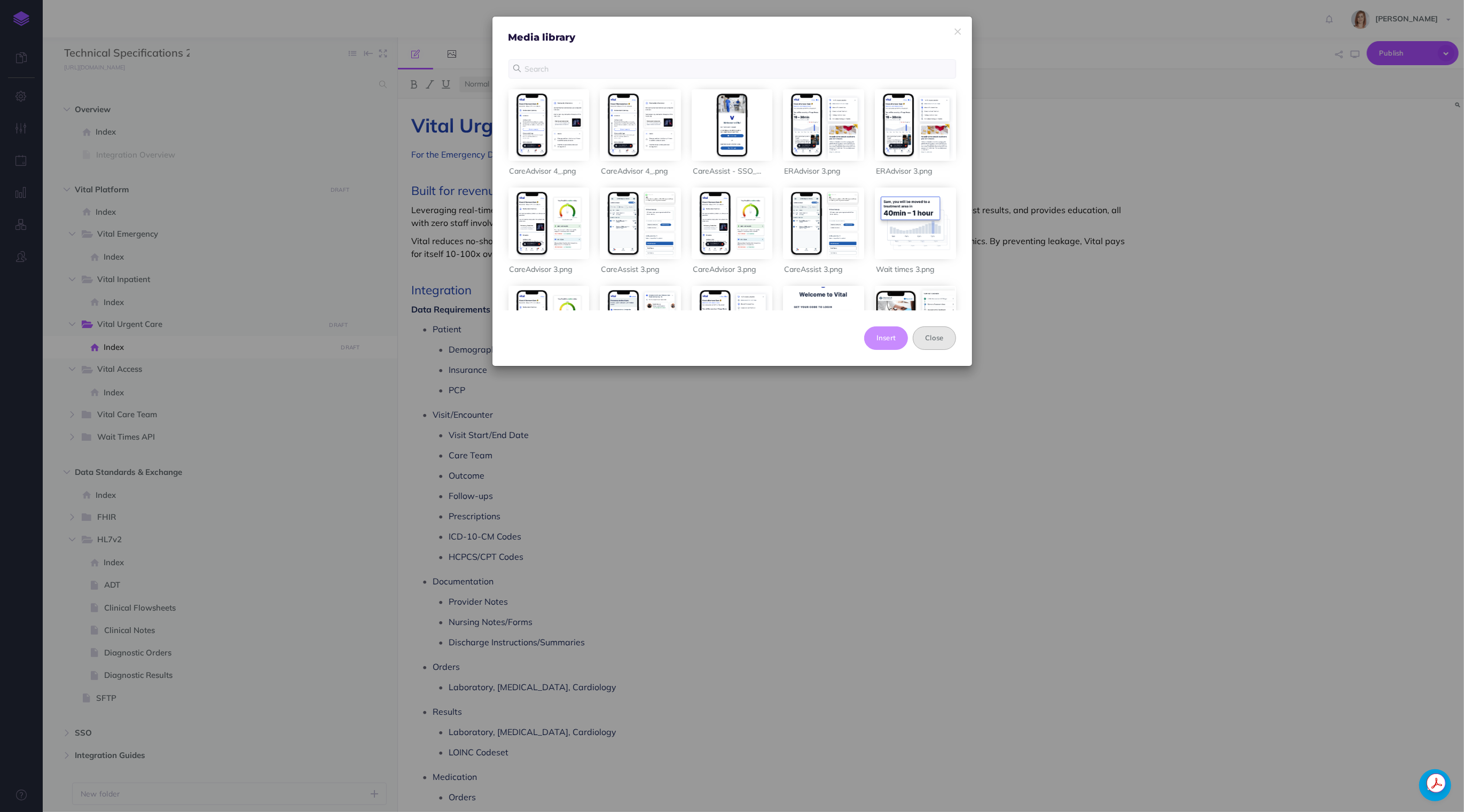
click at [934, 333] on button "Close" at bounding box center [934, 338] width 43 height 23
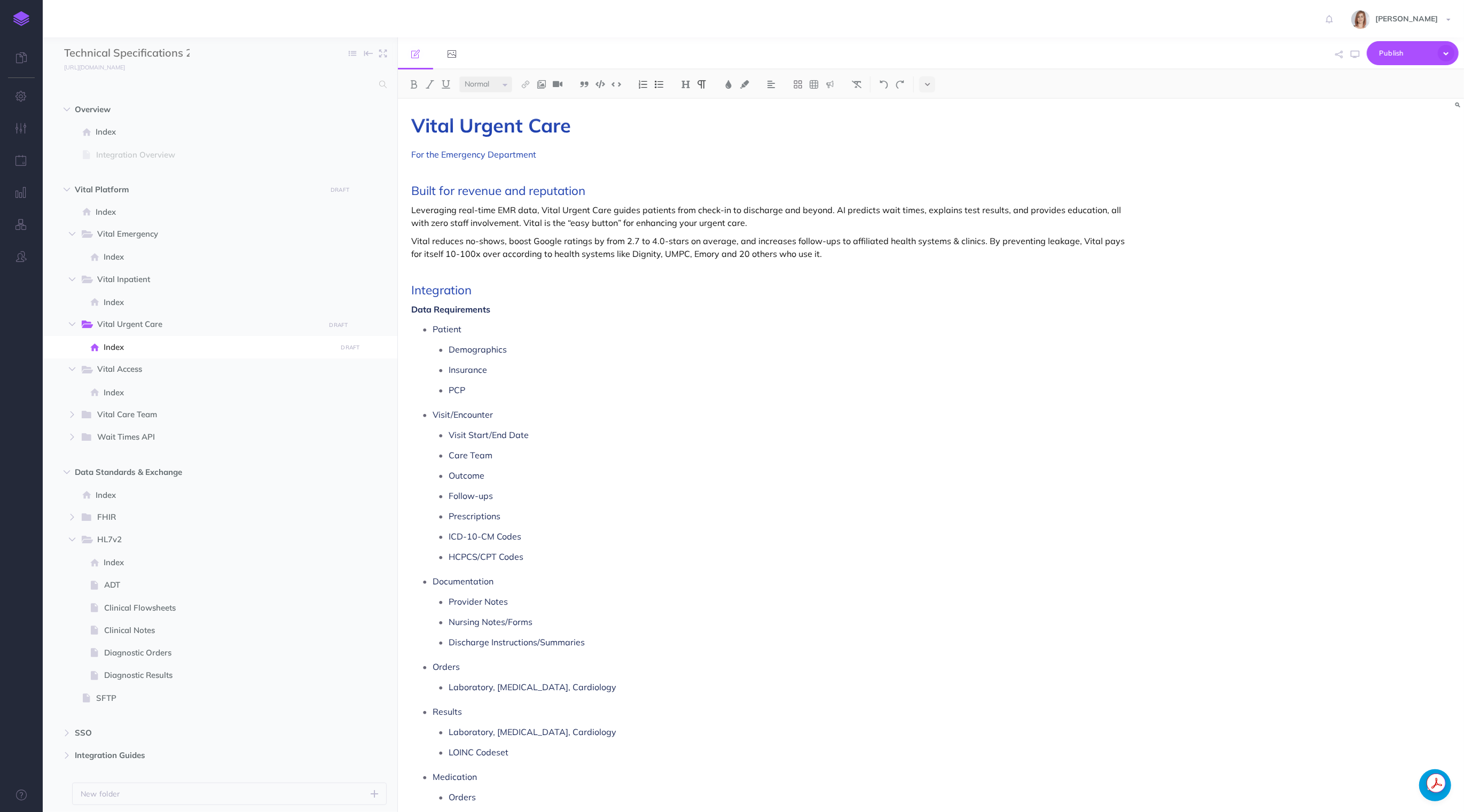
click at [483, 170] on p at bounding box center [771, 172] width 719 height 13
drag, startPoint x: 442, startPoint y: 156, endPoint x: 533, endPoint y: 156, distance: 91.0
click at [533, 156] on span "For the Emergency Department" at bounding box center [474, 154] width 125 height 11
drag, startPoint x: 533, startPoint y: 156, endPoint x: 539, endPoint y: 156, distance: 6.0
click at [539, 156] on p "For the Emergency Department" at bounding box center [771, 154] width 719 height 13
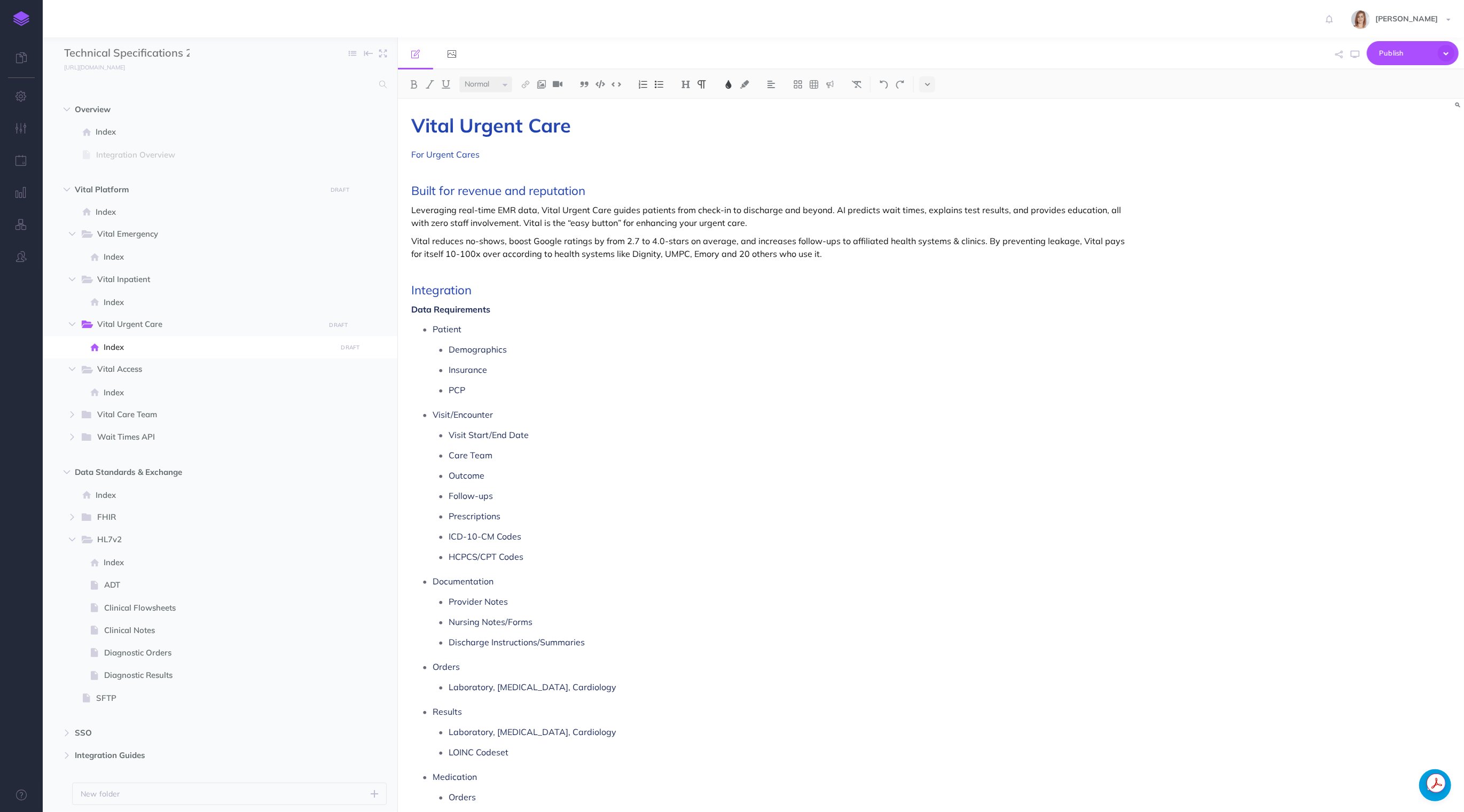
click at [534, 164] on div "Vital Urgent Care For Urgent Cares Built for revenue and reputation Leveraging …" at bounding box center [771, 519] width 746 height 840
click at [543, 85] on img at bounding box center [542, 84] width 10 height 9
click at [544, 102] on icon at bounding box center [541, 103] width 9 height 7
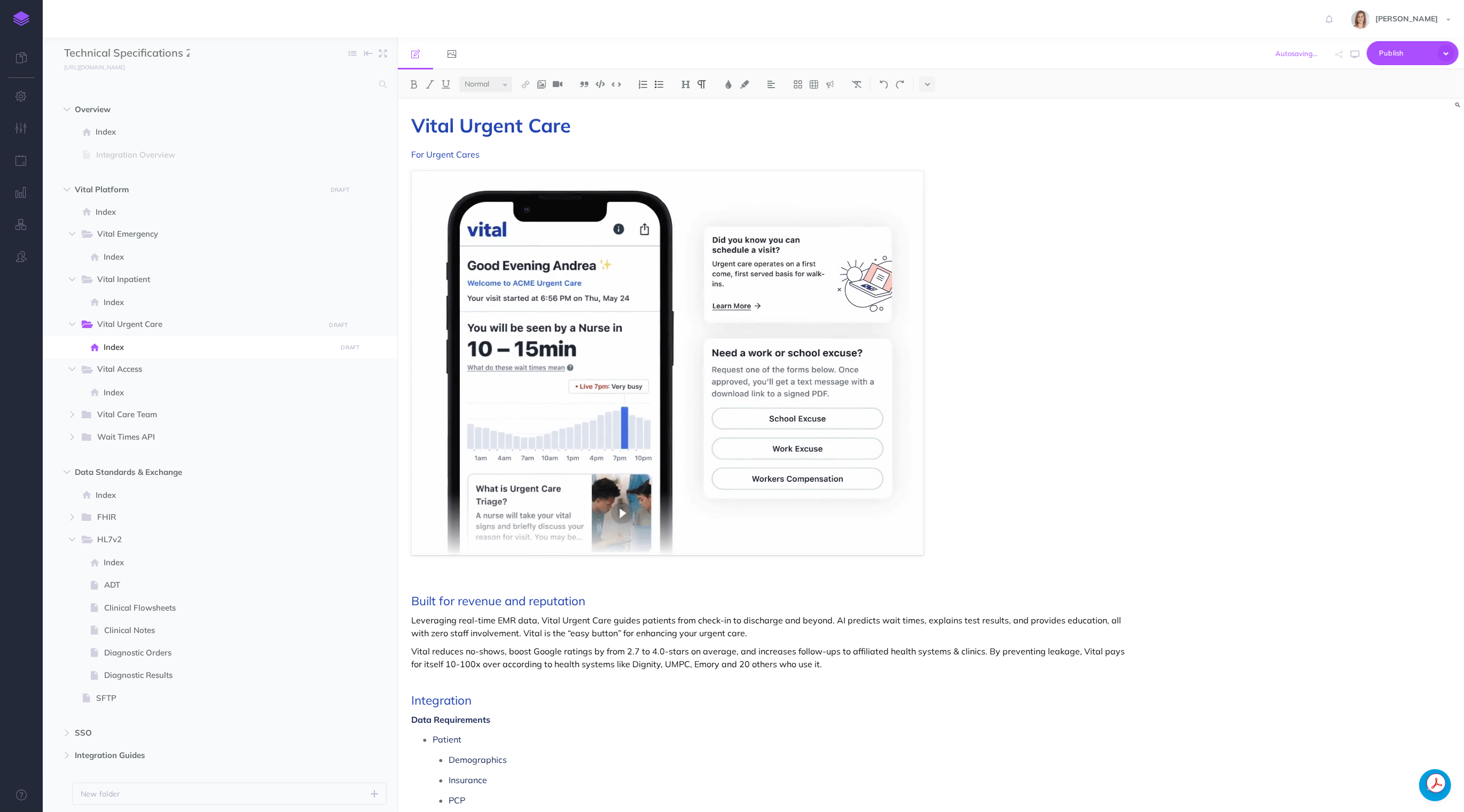
click at [1020, 526] on figure at bounding box center [771, 363] width 719 height 385
click at [698, 486] on img at bounding box center [668, 363] width 513 height 385
click at [417, 160] on icon at bounding box center [421, 160] width 10 height 8
click at [1128, 412] on figure "Width Cancel Save" at bounding box center [771, 363] width 719 height 386
click at [851, 449] on img at bounding box center [668, 363] width 513 height 385
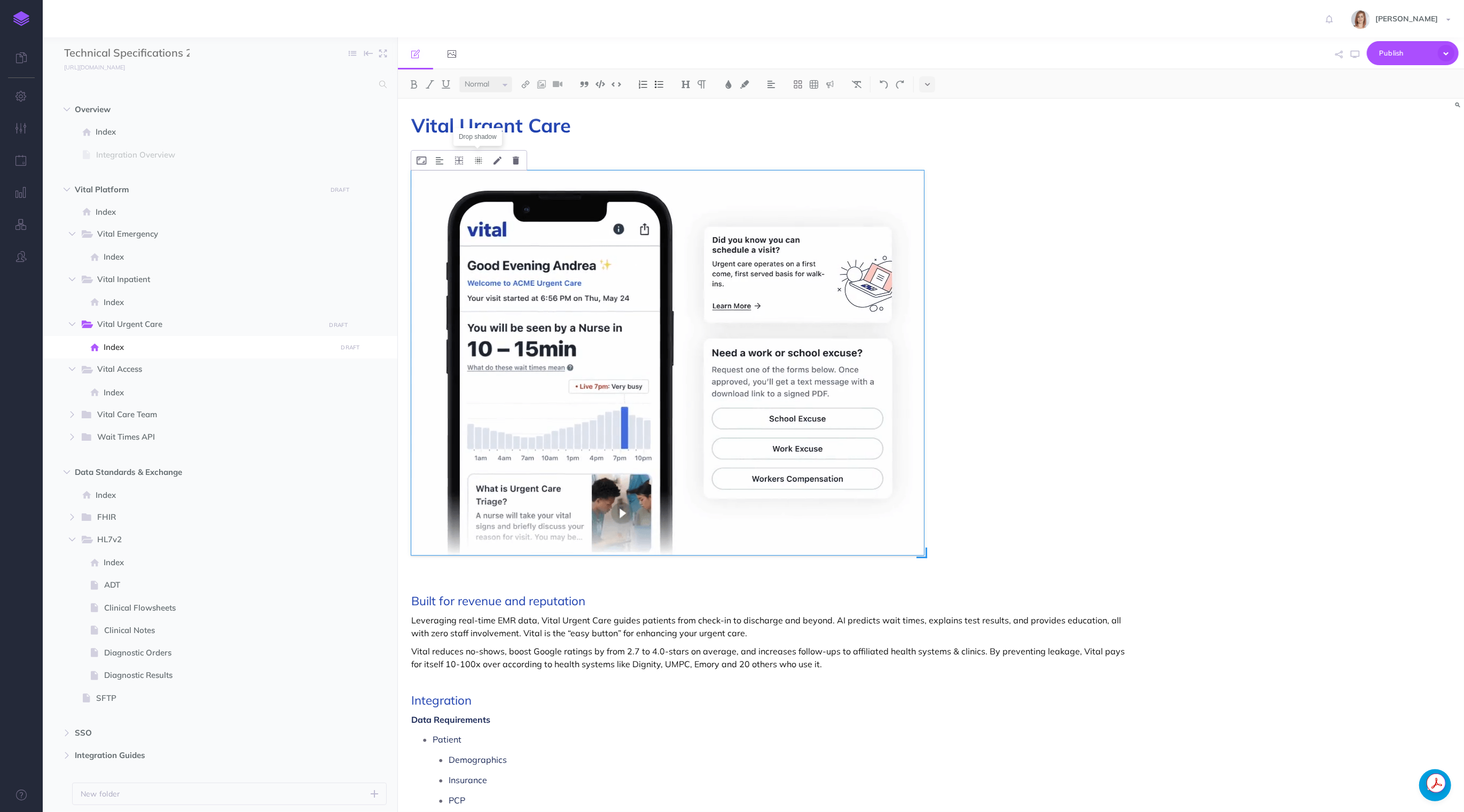
click at [478, 161] on icon at bounding box center [479, 160] width 9 height 8
click at [1062, 449] on figure at bounding box center [771, 363] width 719 height 385
click at [1088, 419] on figure at bounding box center [771, 363] width 719 height 385
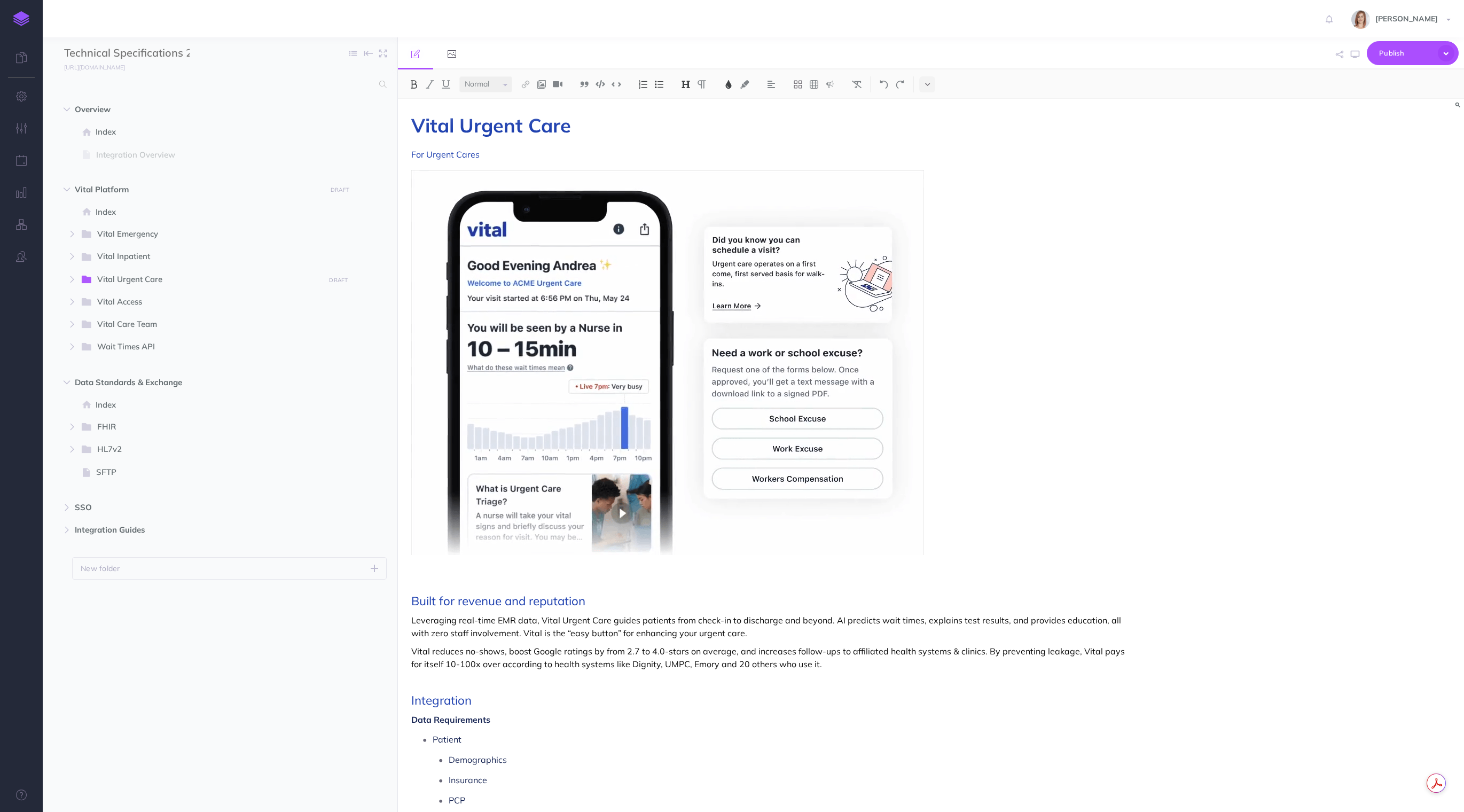
select select "null"
